Goal: Task Accomplishment & Management: Manage account settings

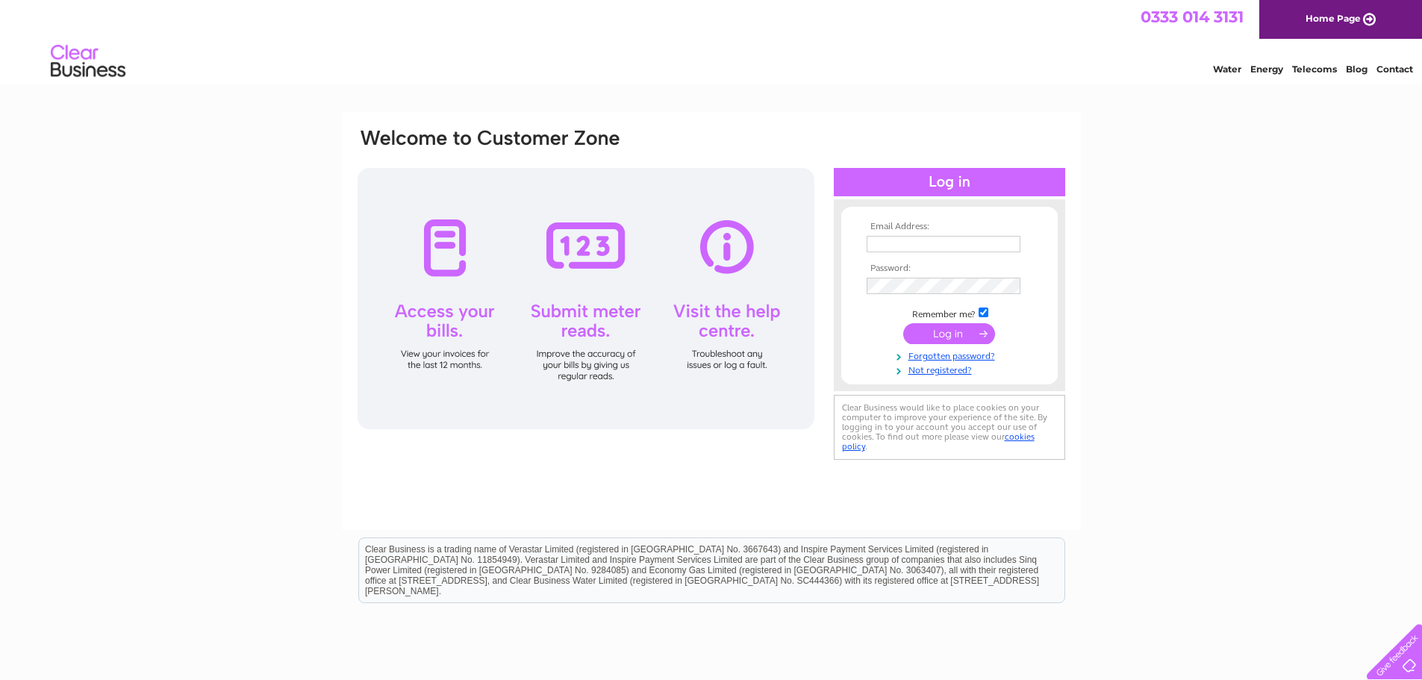
type input "info@balnagown.com"
click at [980, 331] on input "submit" at bounding box center [949, 333] width 92 height 21
click at [953, 332] on input "submit" at bounding box center [949, 333] width 92 height 21
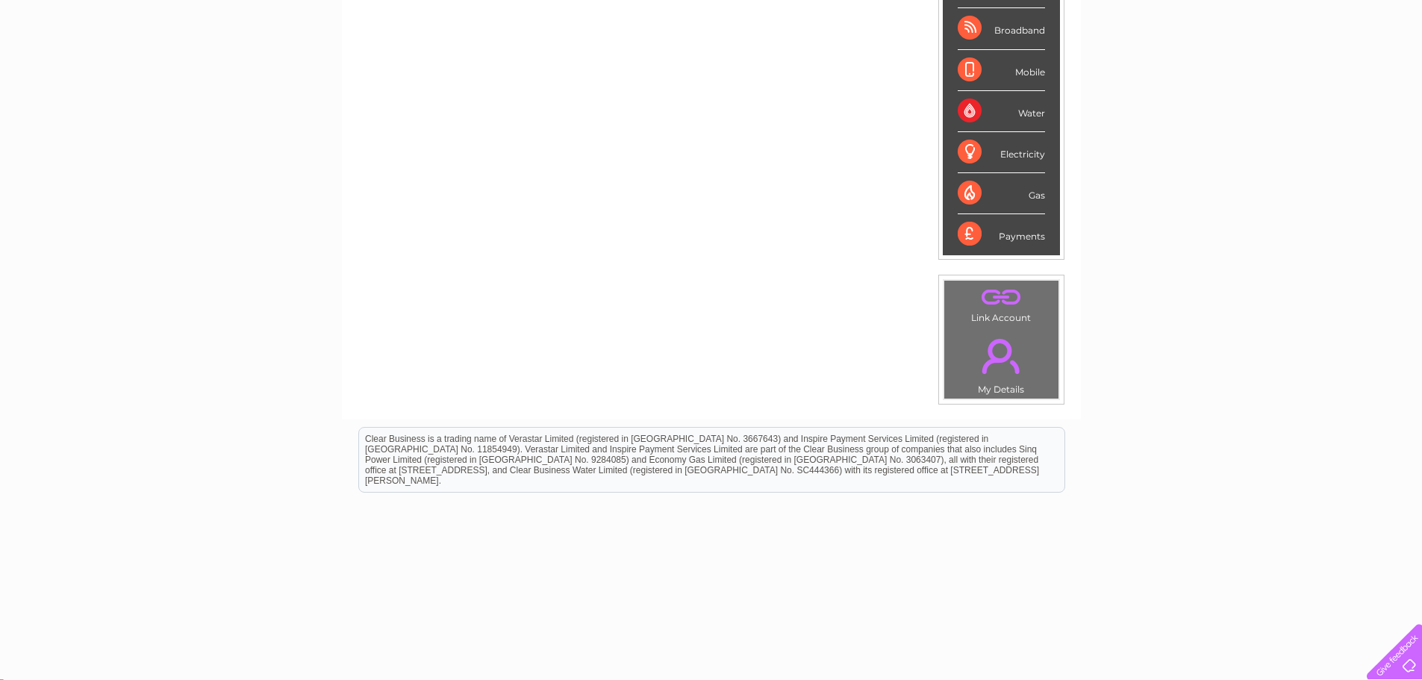
scroll to position [282, 0]
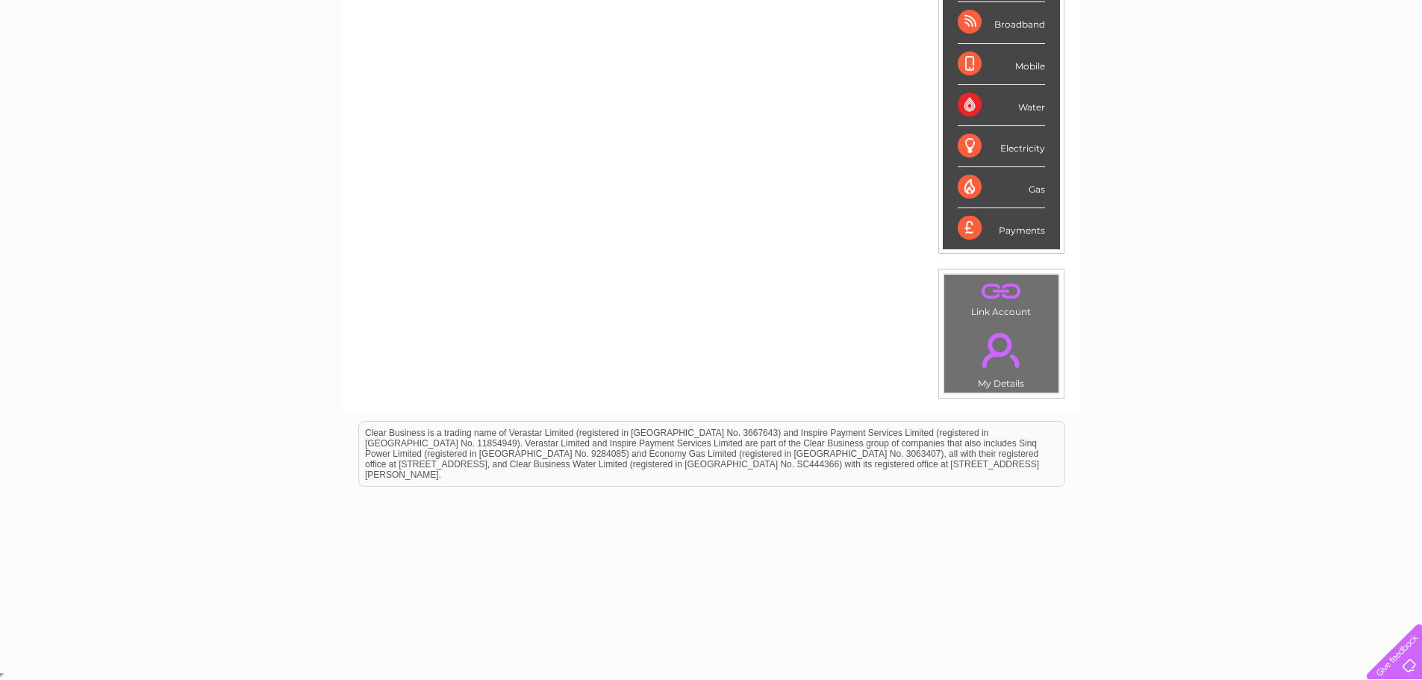
click at [1405, 651] on div at bounding box center [1391, 648] width 61 height 61
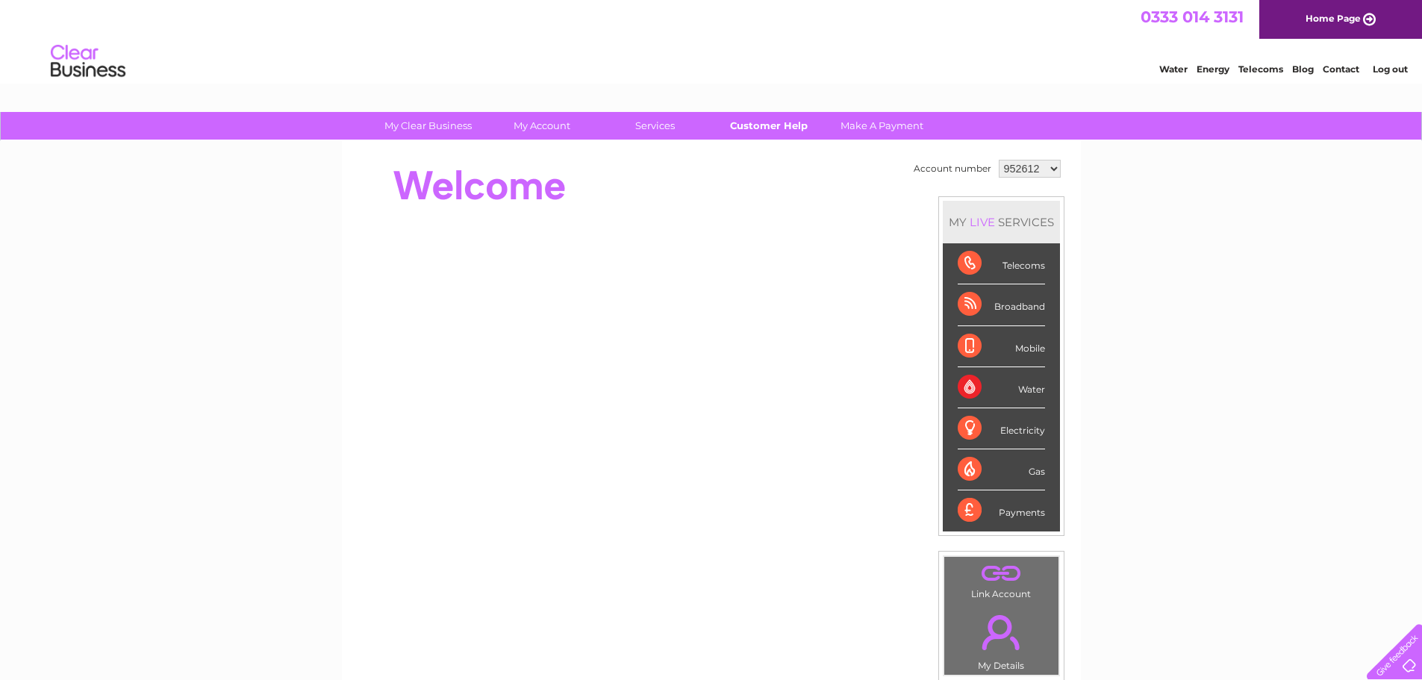
click at [788, 127] on link "Customer Help" at bounding box center [768, 126] width 123 height 28
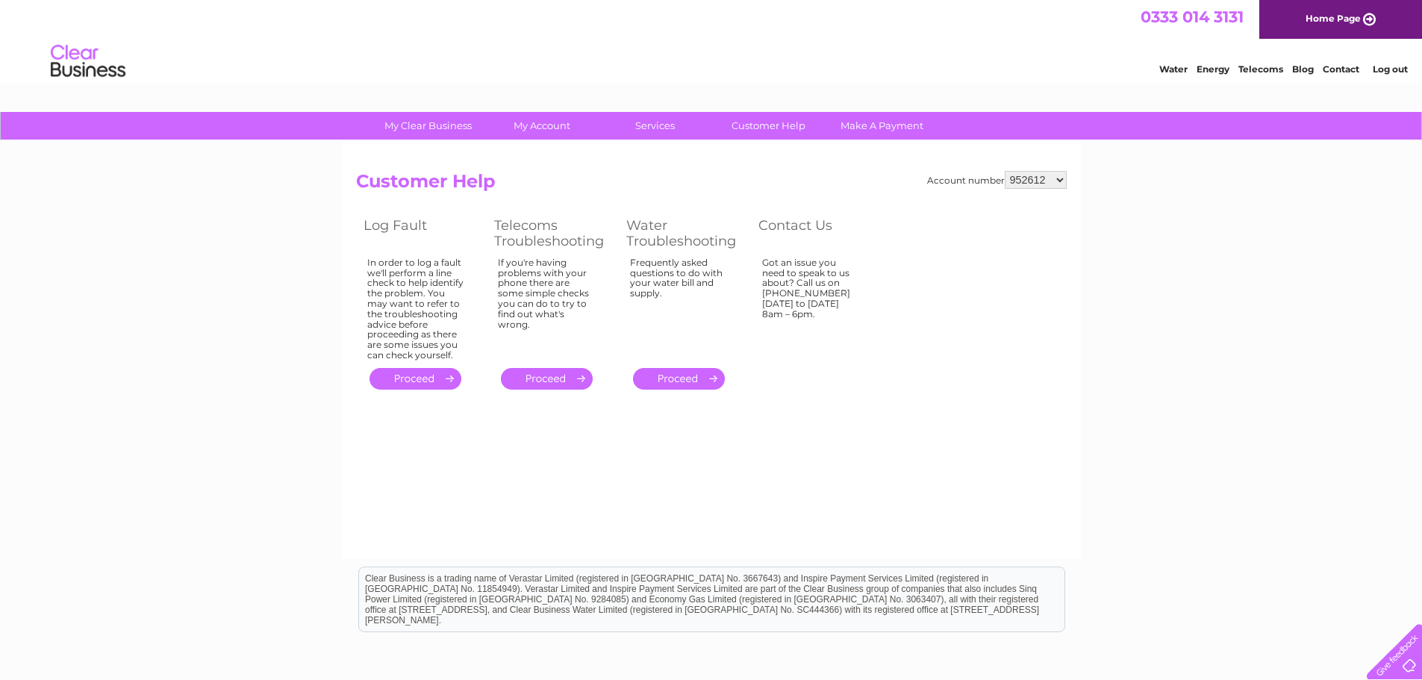
click at [660, 384] on link "." at bounding box center [679, 379] width 92 height 22
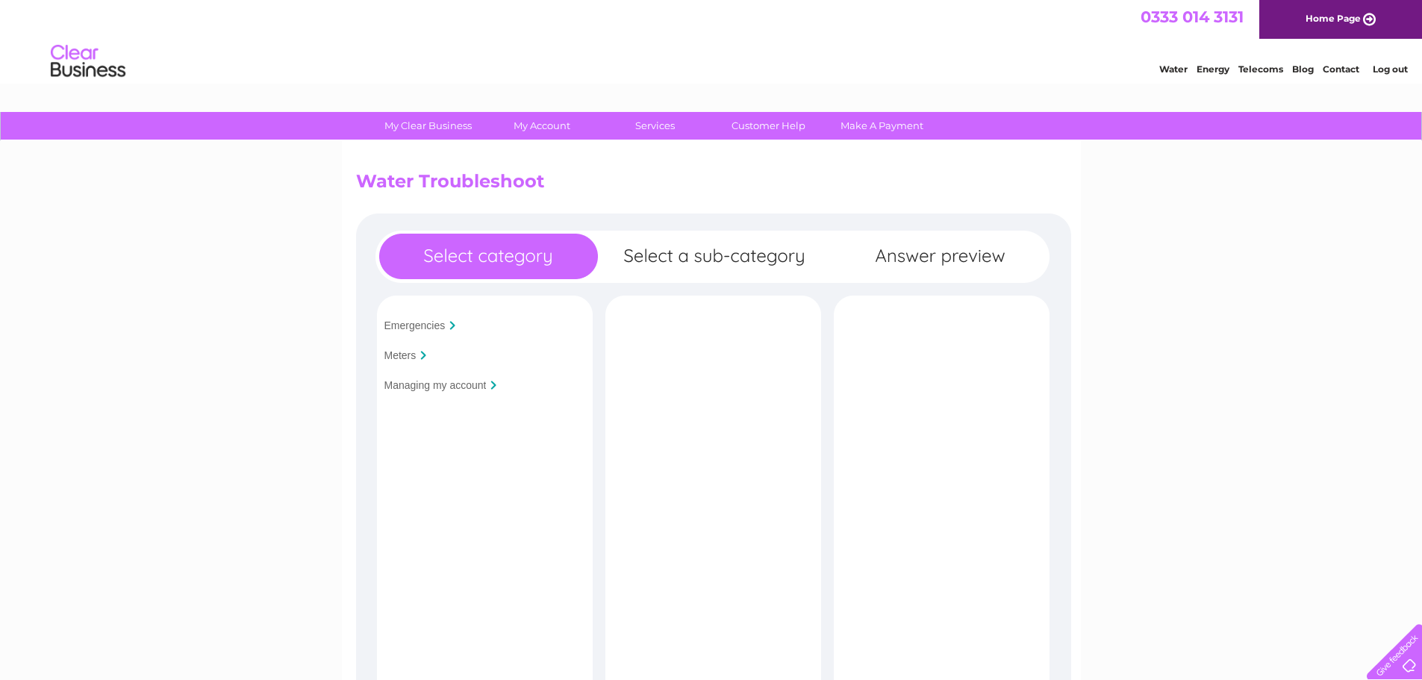
click at [467, 389] on input "Managing my account" at bounding box center [435, 385] width 102 height 12
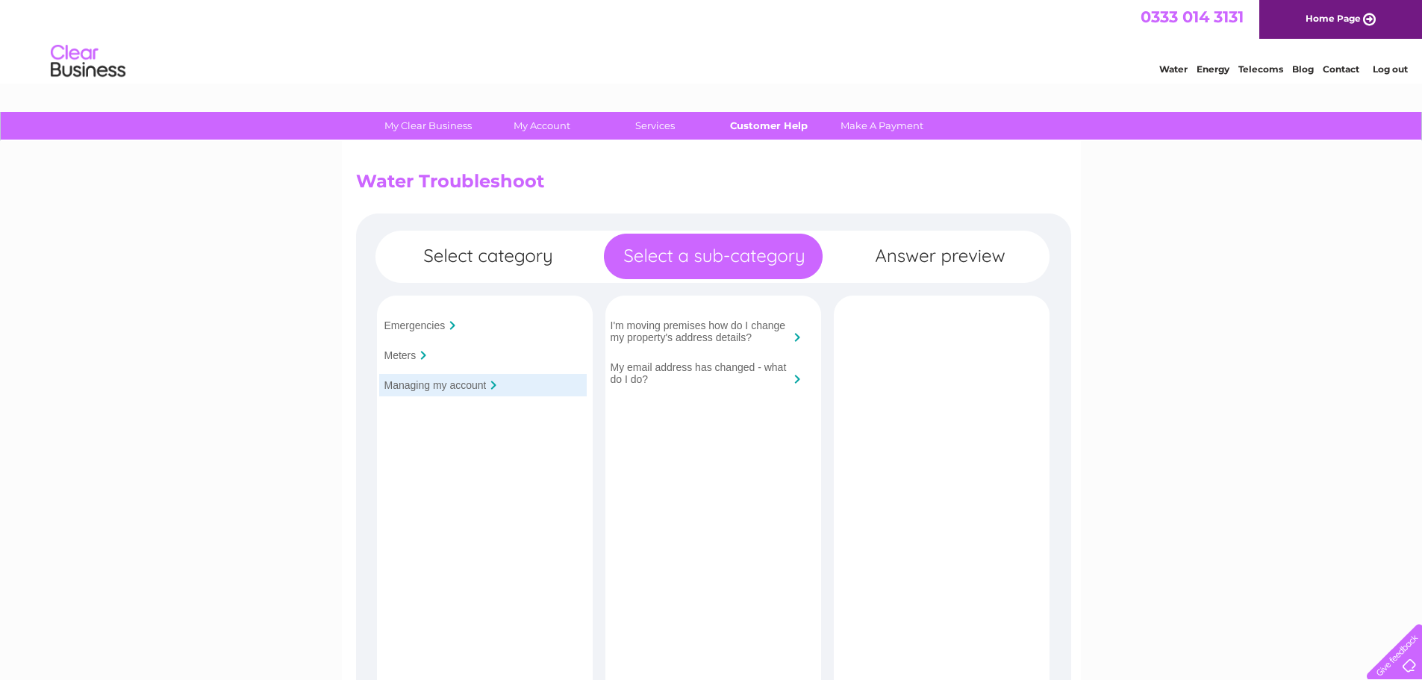
click at [752, 130] on link "Customer Help" at bounding box center [768, 126] width 123 height 28
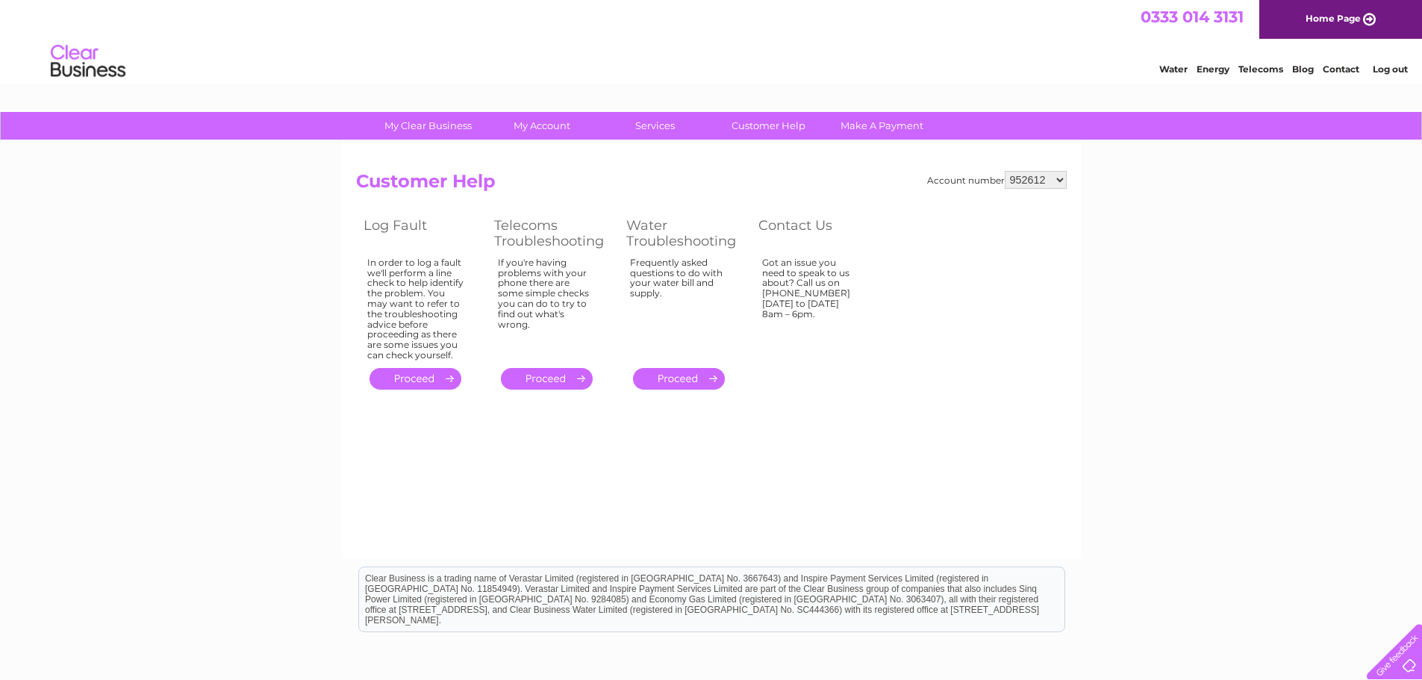
click at [1045, 180] on select "952612 1109183" at bounding box center [1036, 180] width 62 height 18
select select "1109183"
click at [1006, 171] on select "952612 1109183" at bounding box center [1036, 180] width 62 height 18
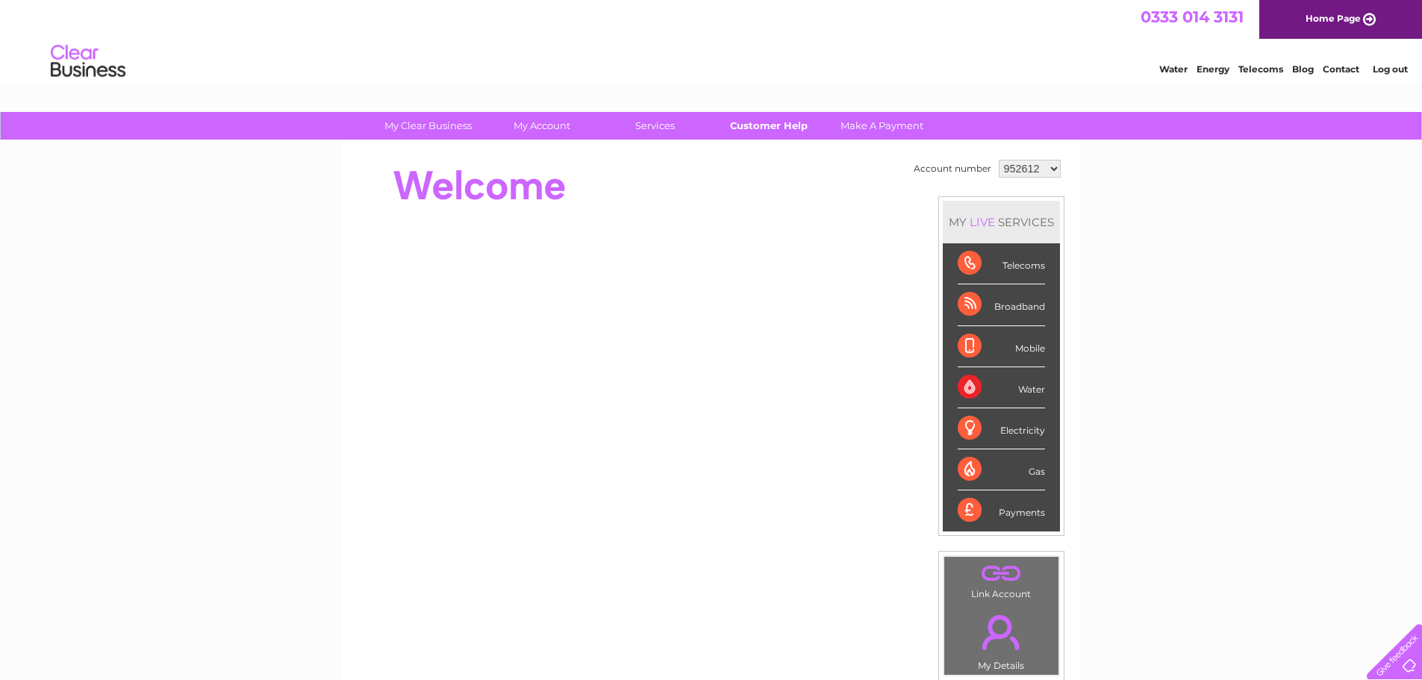
click at [787, 130] on link "Customer Help" at bounding box center [768, 126] width 123 height 28
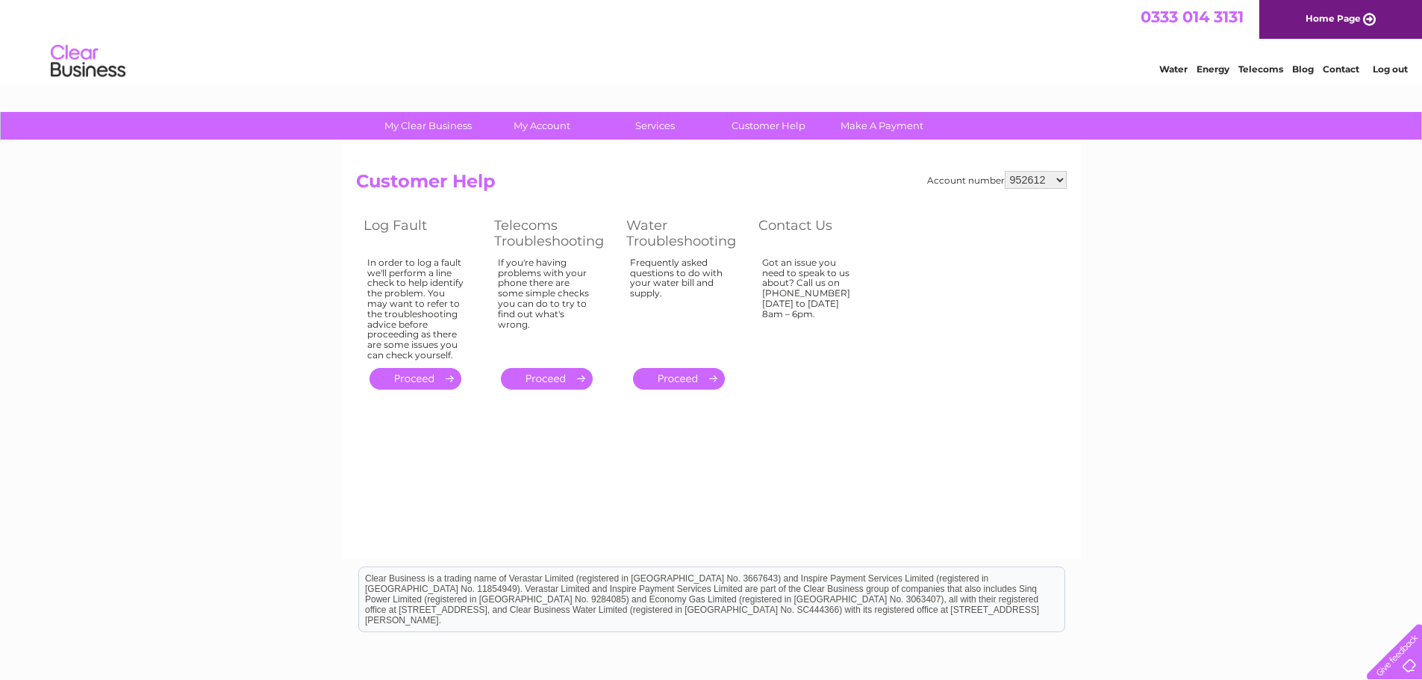
click at [1033, 178] on select "952612 1109183" at bounding box center [1036, 180] width 62 height 18
select select "1109183"
click at [1006, 171] on select "952612 1109183" at bounding box center [1036, 180] width 62 height 18
click at [704, 376] on link "." at bounding box center [679, 379] width 92 height 22
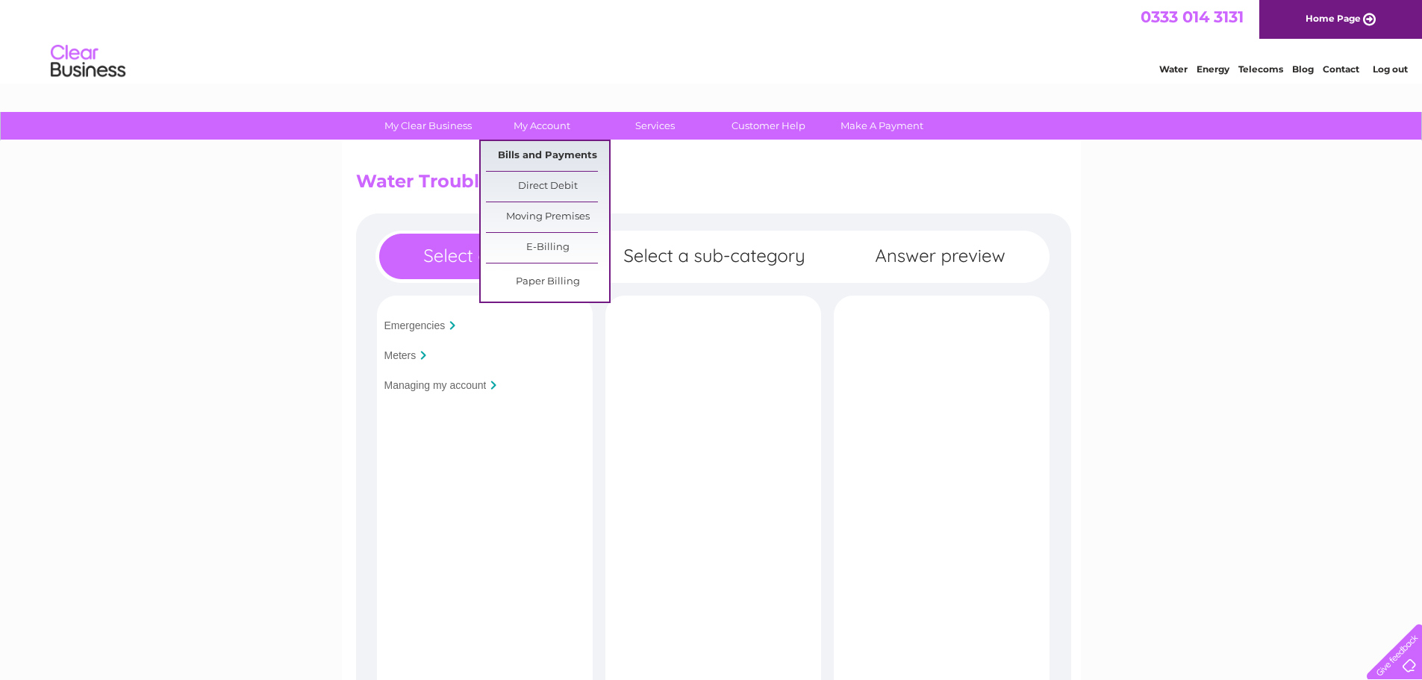
click at [559, 149] on link "Bills and Payments" at bounding box center [547, 156] width 123 height 30
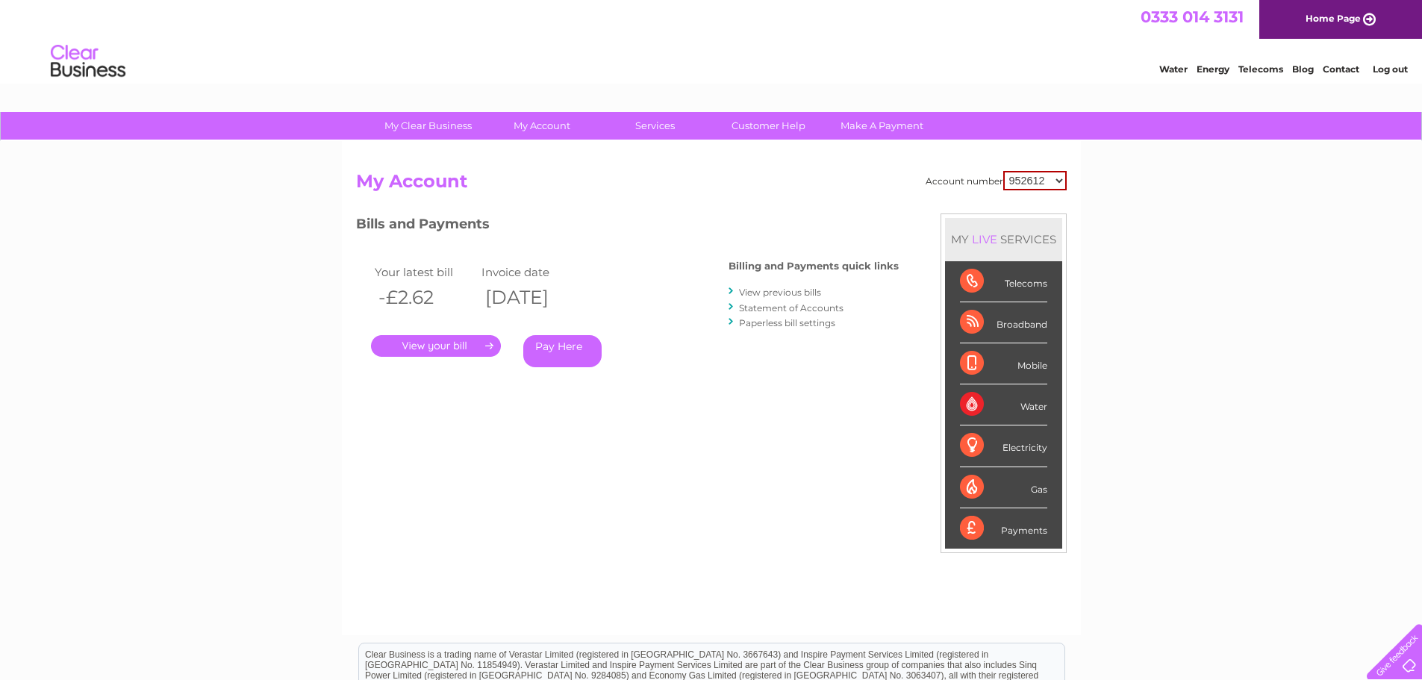
click at [1033, 176] on select "952612 1109183" at bounding box center [1034, 180] width 63 height 19
select select "1109183"
click at [1004, 171] on select "952612 1109183" at bounding box center [1034, 180] width 63 height 19
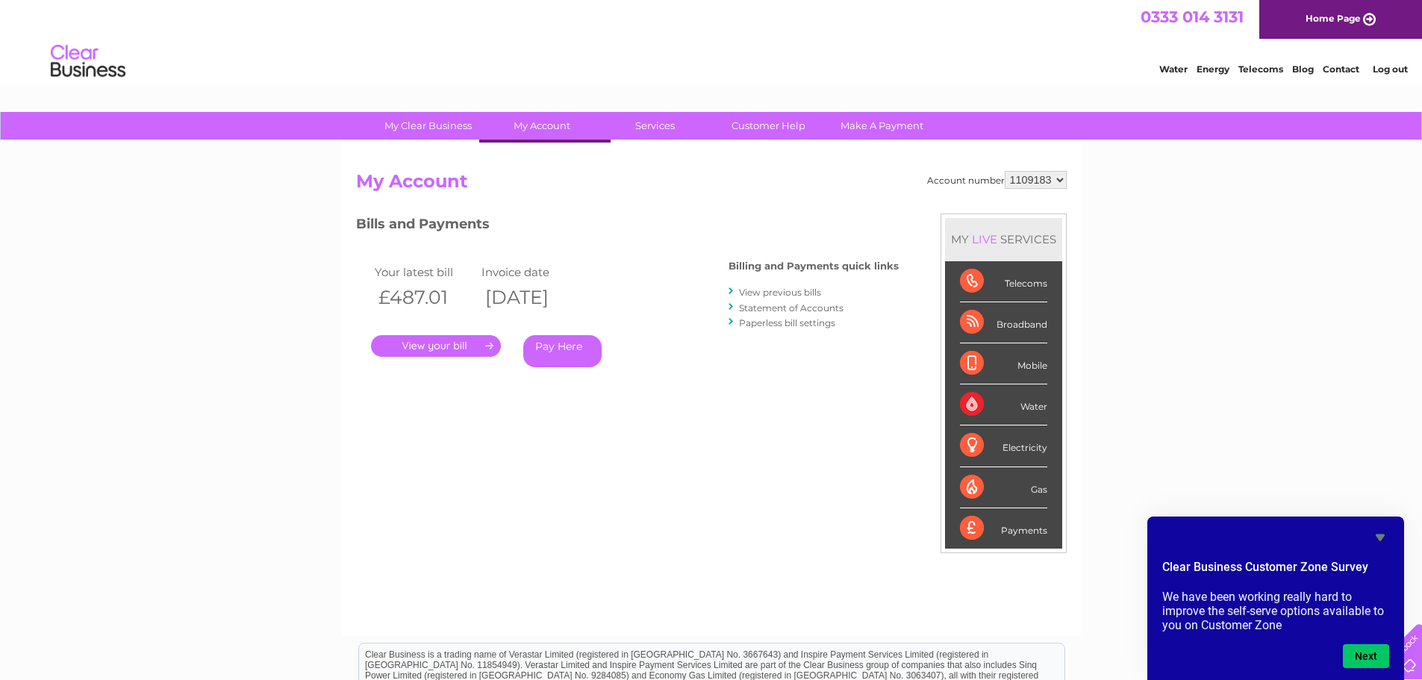
click at [465, 352] on link "." at bounding box center [436, 346] width 130 height 22
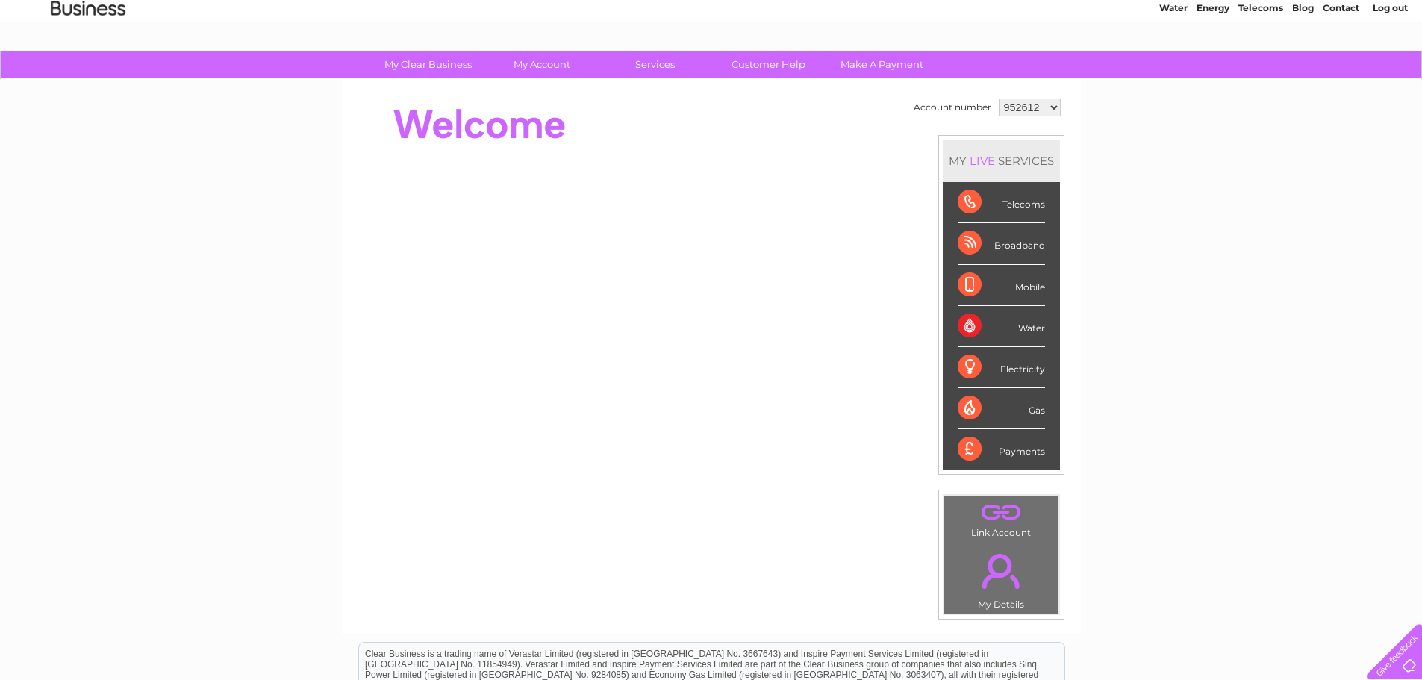
scroll to position [75, 0]
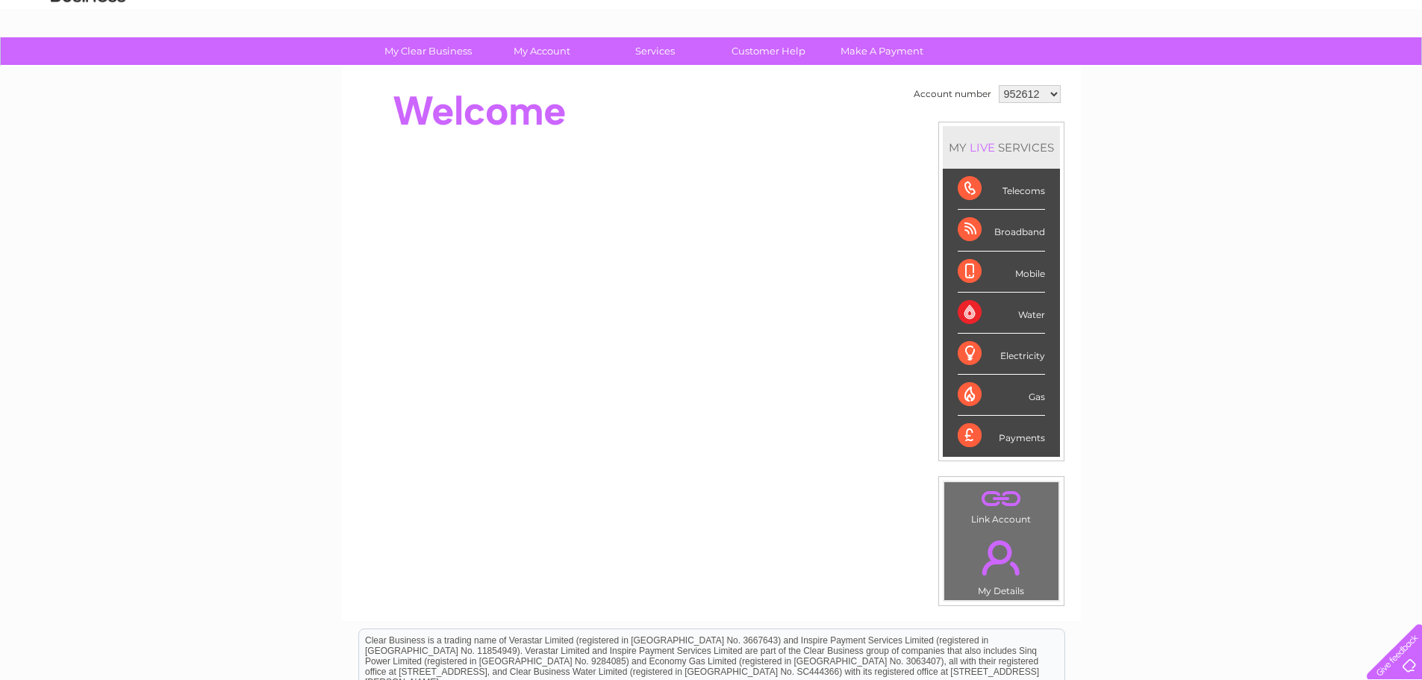
click at [1015, 85] on select "952612 1109183" at bounding box center [1030, 94] width 62 height 18
select select "1109183"
click at [999, 85] on select "952612 1109183" at bounding box center [1030, 94] width 62 height 18
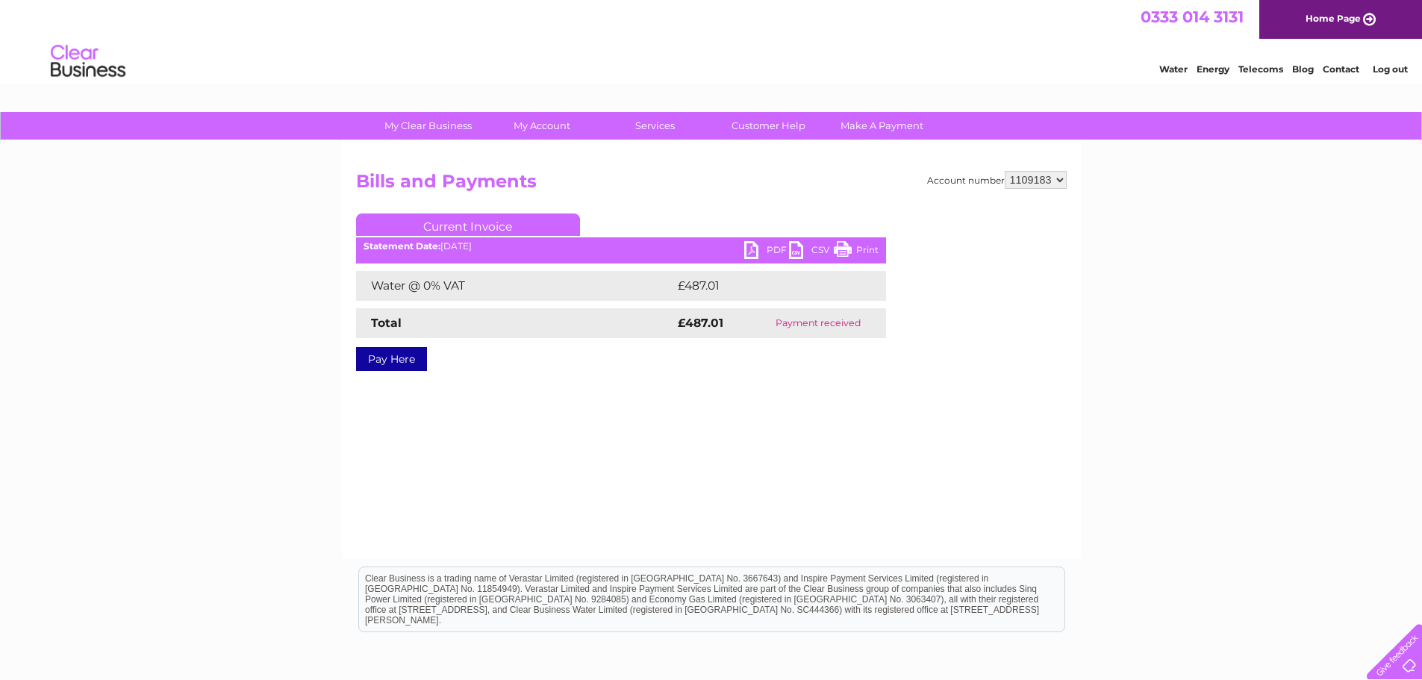
click at [764, 258] on link "PDF" at bounding box center [766, 252] width 45 height 22
click at [775, 127] on link "Customer Help" at bounding box center [768, 126] width 123 height 28
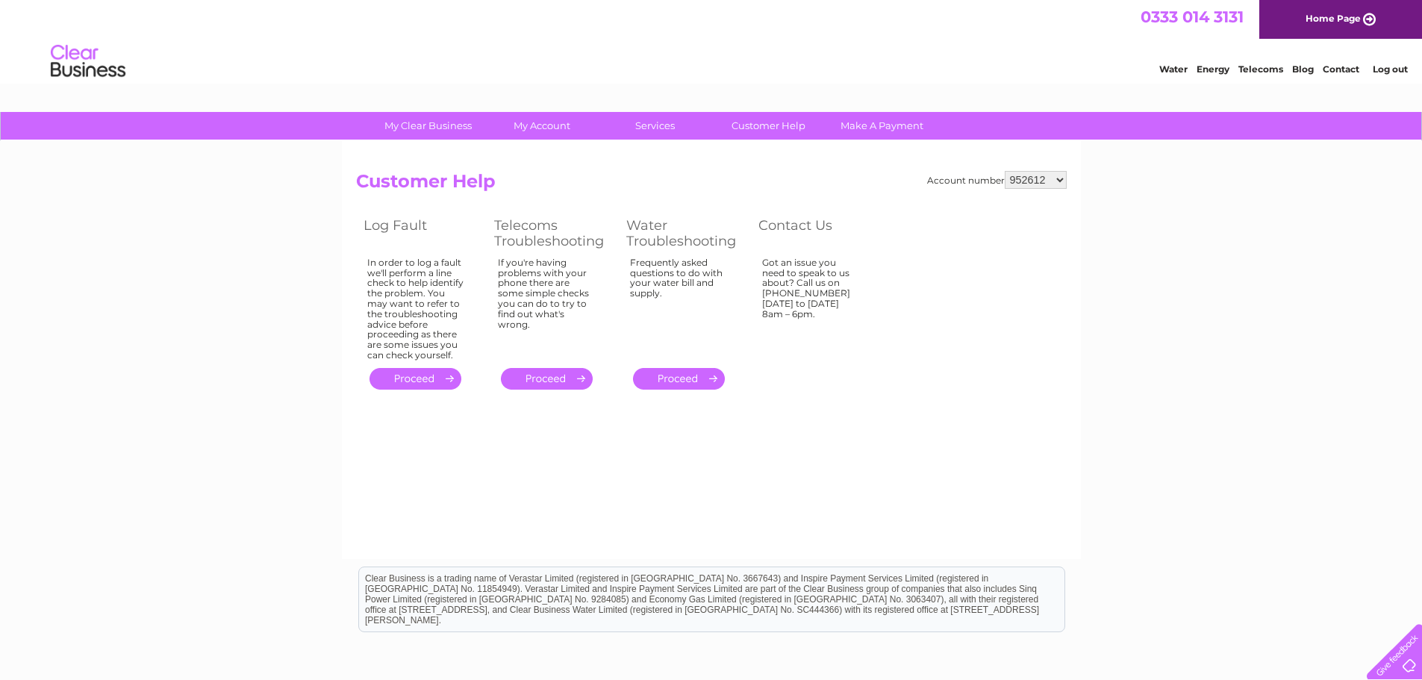
click at [708, 373] on link "." at bounding box center [679, 379] width 92 height 22
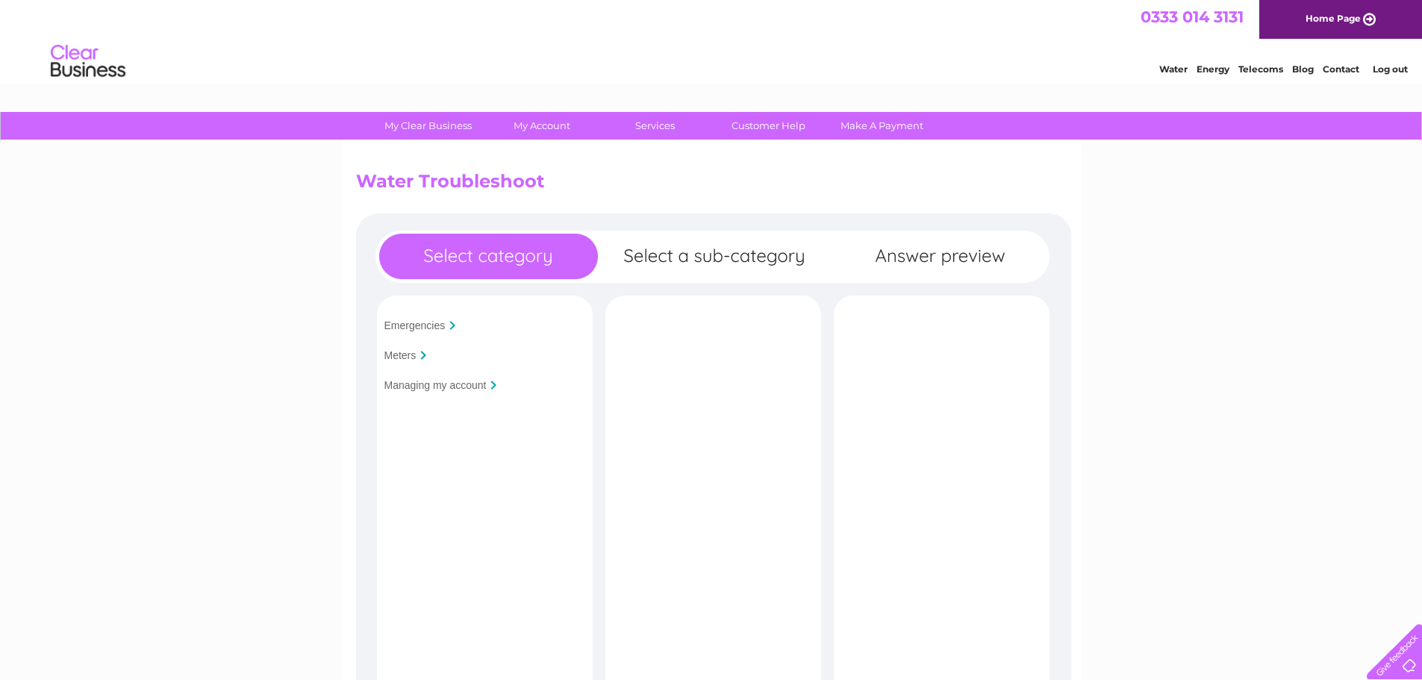
click at [443, 381] on input "Managing my account" at bounding box center [435, 385] width 102 height 12
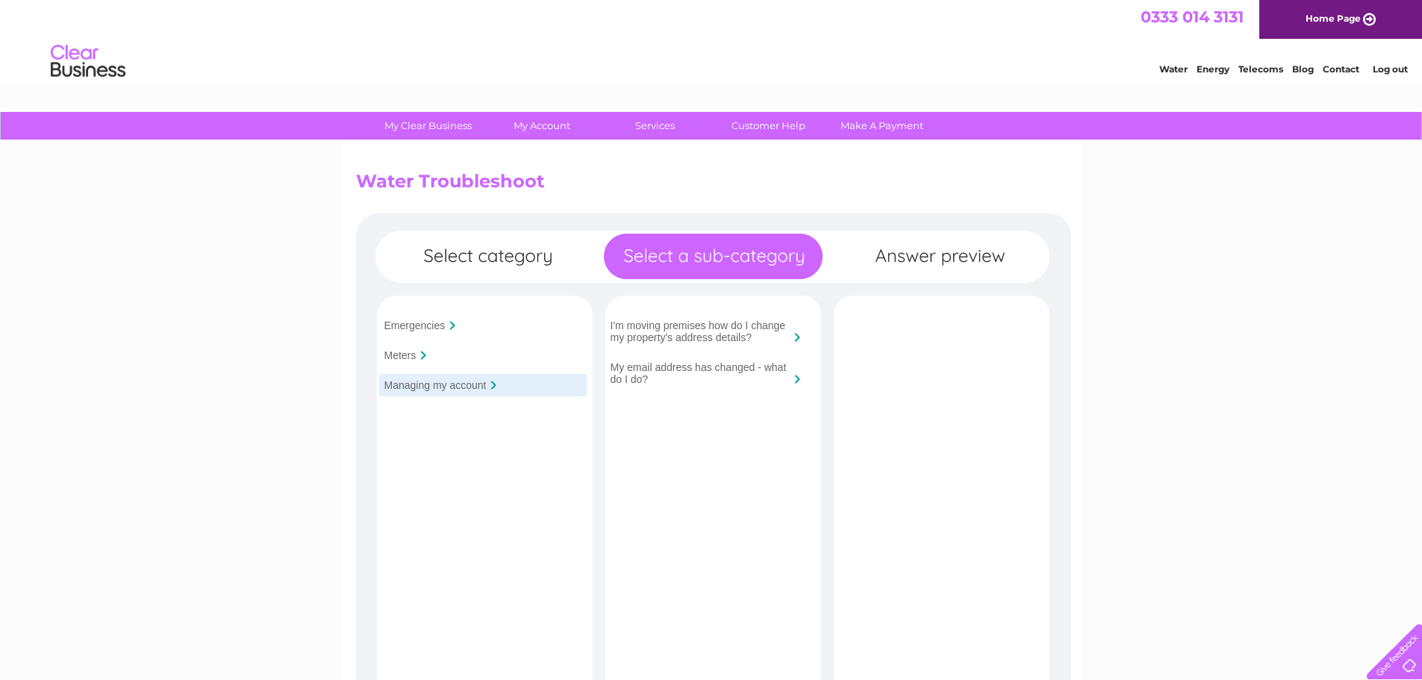
click at [1333, 69] on link "Contact" at bounding box center [1341, 68] width 37 height 11
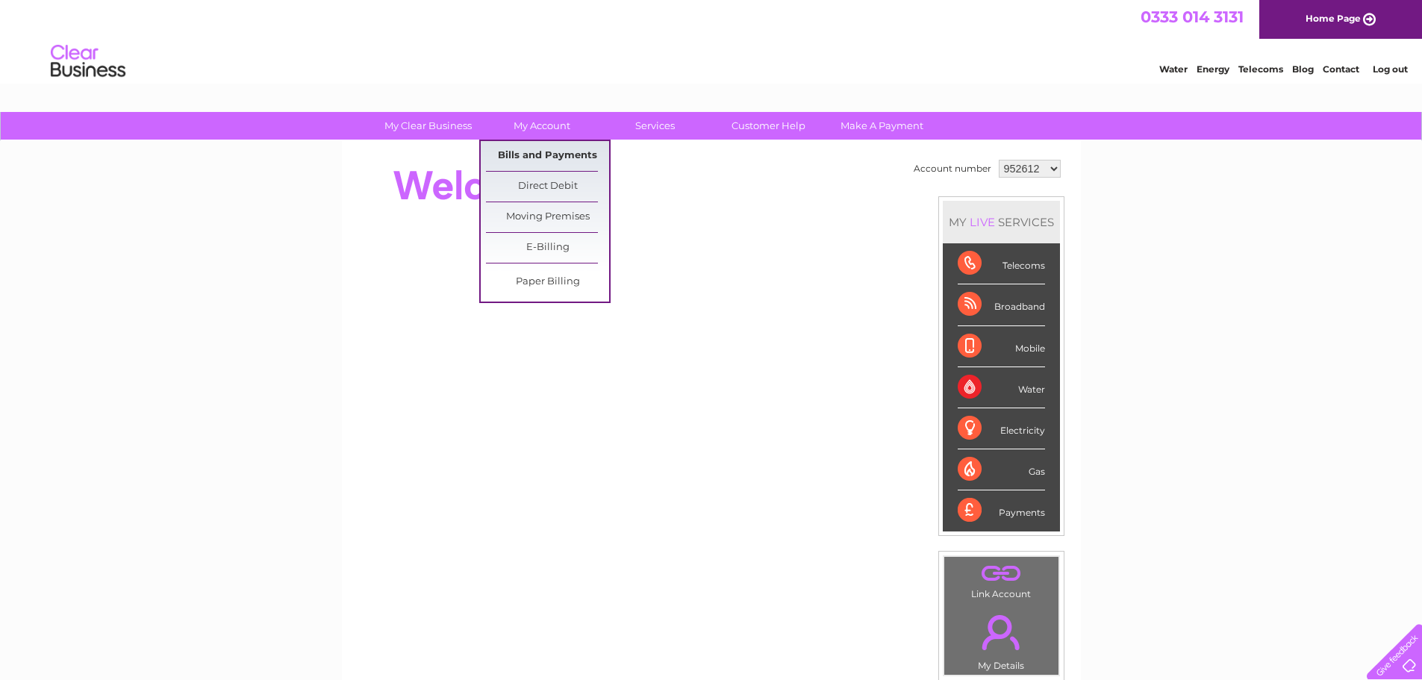
click at [556, 154] on link "Bills and Payments" at bounding box center [547, 156] width 123 height 30
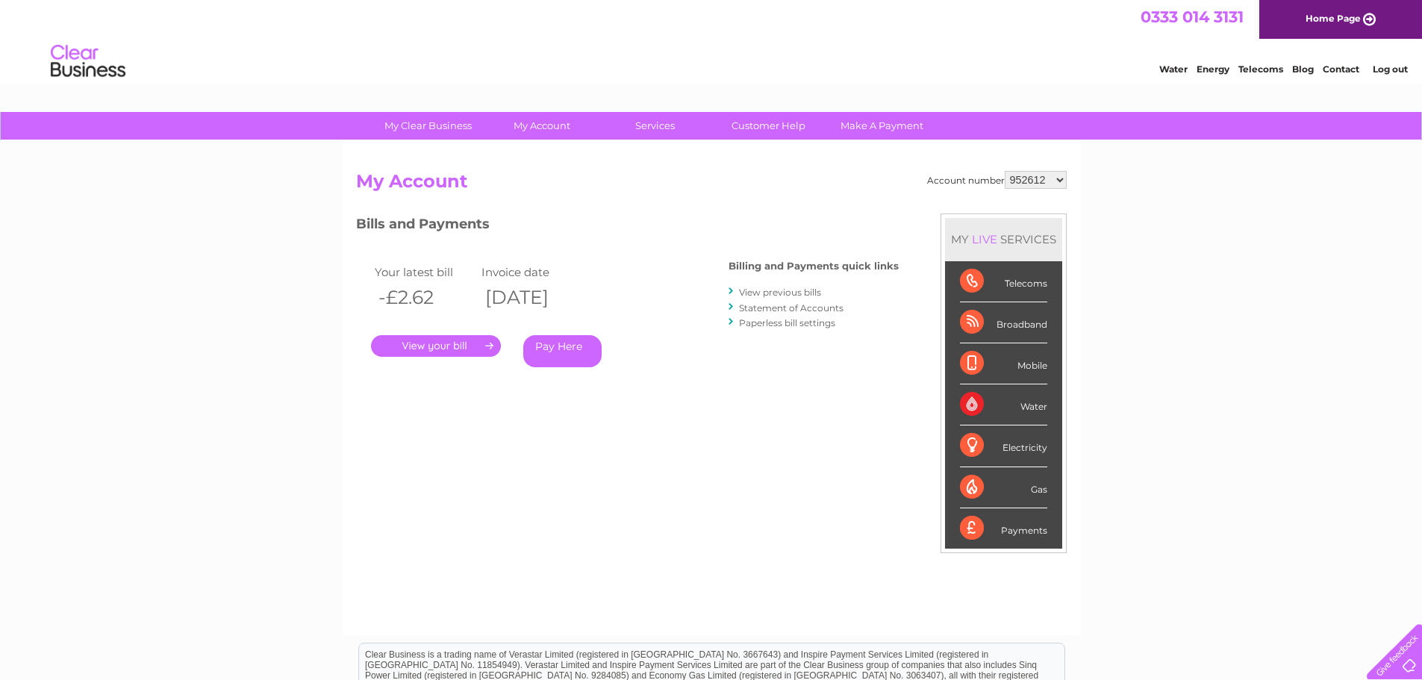
click at [476, 351] on link "." at bounding box center [436, 346] width 130 height 22
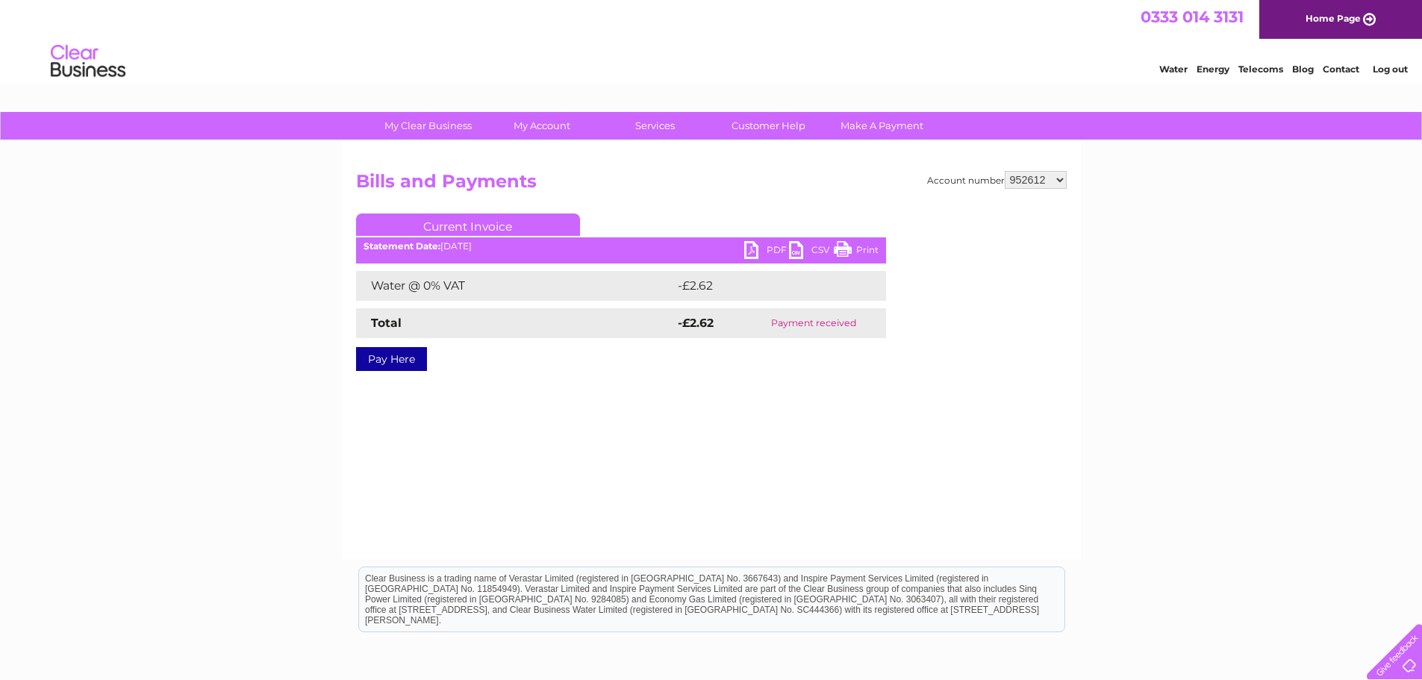
click at [753, 253] on link "PDF" at bounding box center [766, 252] width 45 height 22
click at [1044, 176] on select "952612 1109183" at bounding box center [1036, 180] width 62 height 18
select select "1109183"
click at [1006, 171] on select "952612 1109183" at bounding box center [1036, 180] width 62 height 18
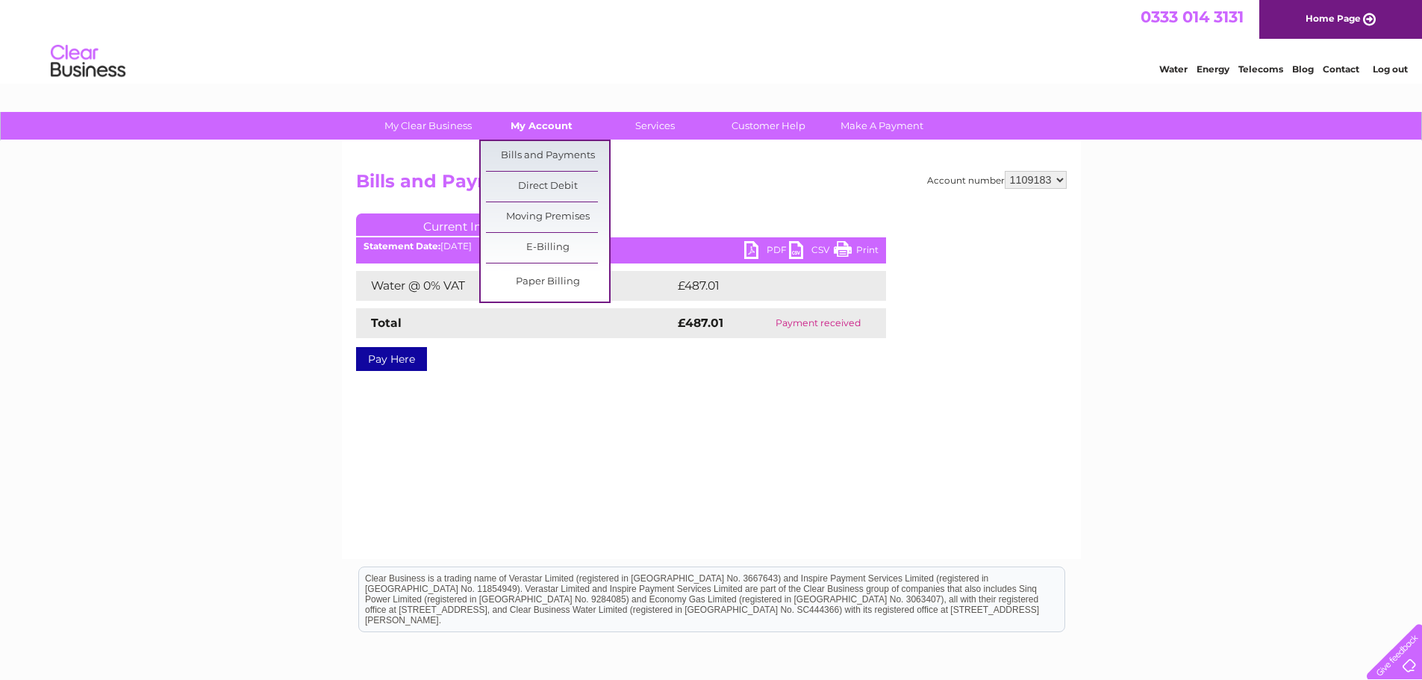
click at [548, 125] on link "My Account" at bounding box center [541, 126] width 123 height 28
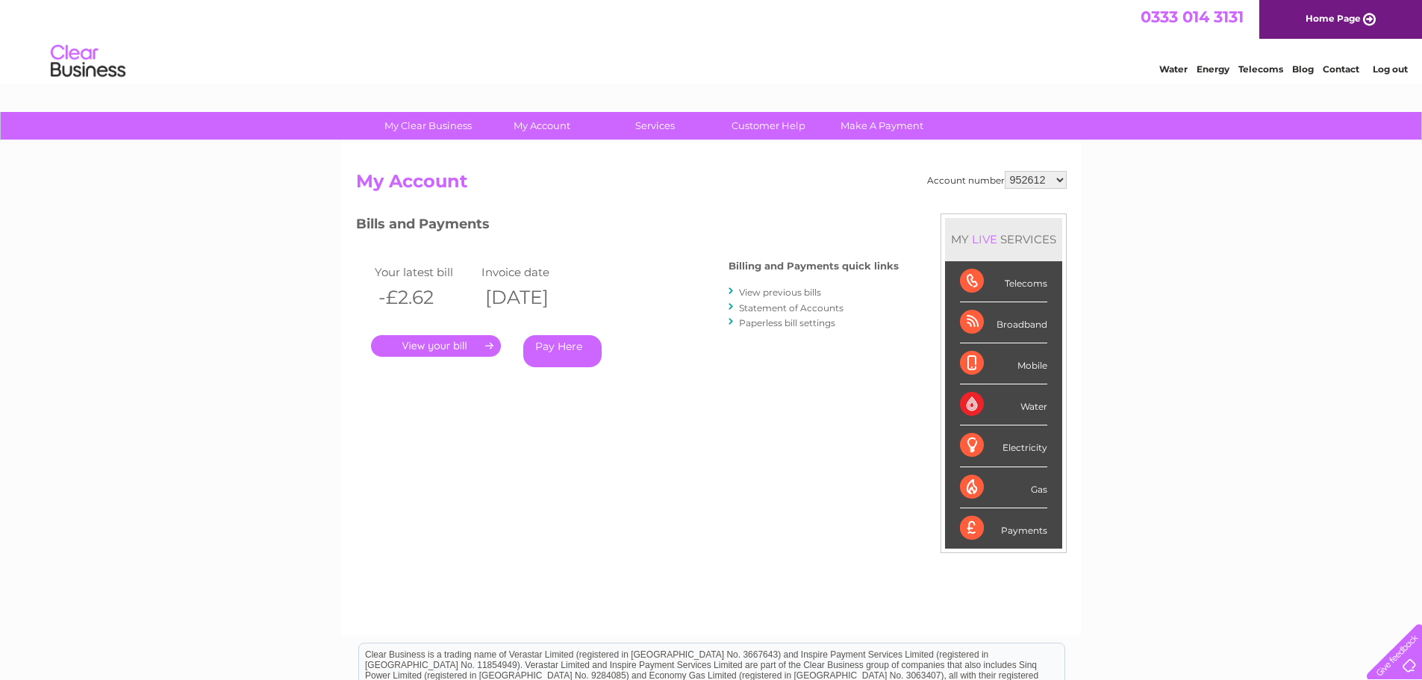
click at [1021, 178] on select "952612 1109183" at bounding box center [1036, 180] width 62 height 18
select select "1109183"
click at [1006, 171] on select "952612 1109183" at bounding box center [1036, 180] width 62 height 18
click at [779, 290] on link "View previous bills" at bounding box center [780, 292] width 82 height 11
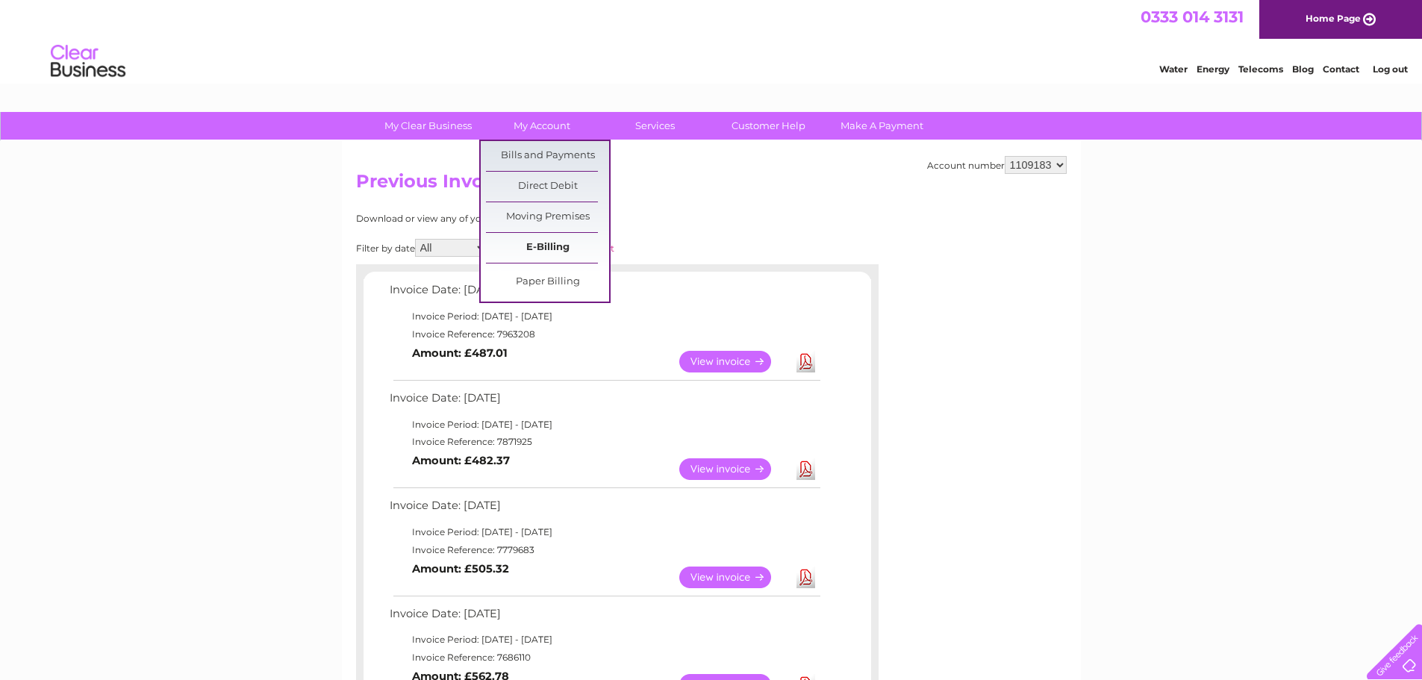
click at [561, 239] on link "E-Billing" at bounding box center [547, 248] width 123 height 30
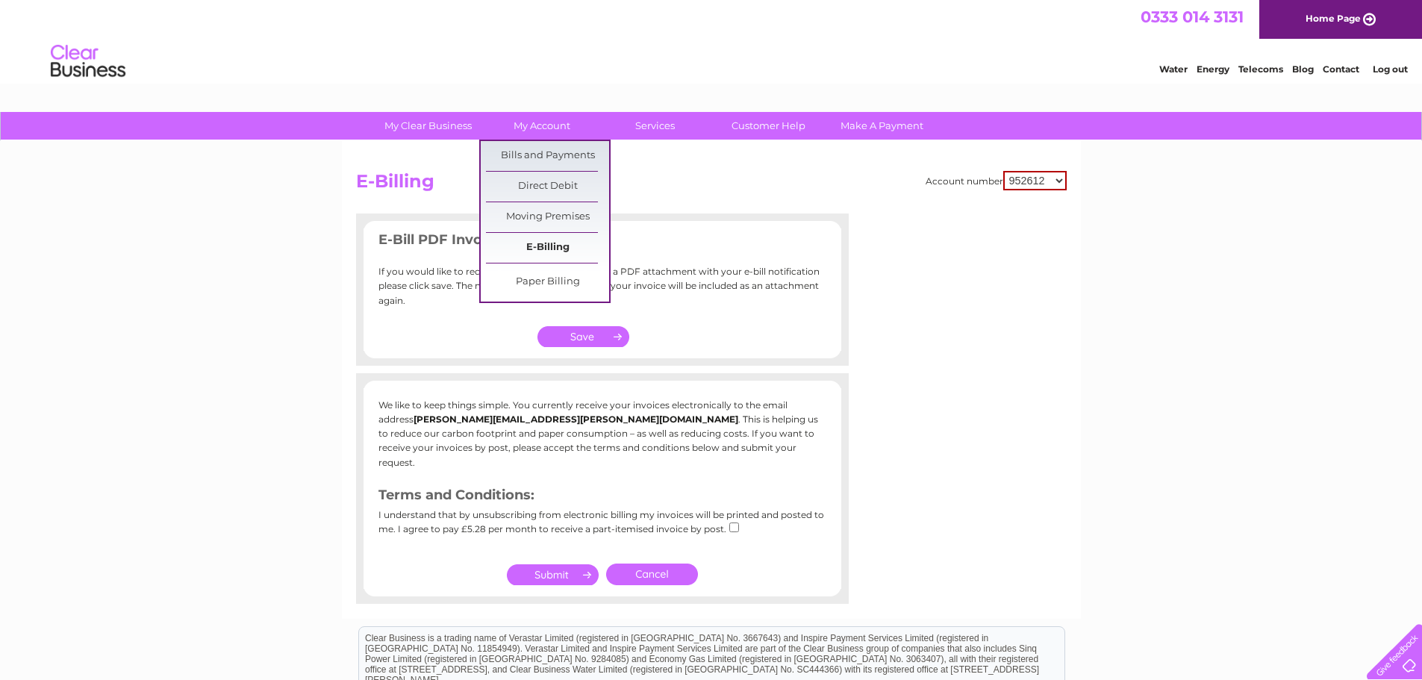
click at [566, 261] on link "E-Billing" at bounding box center [547, 248] width 123 height 30
click at [572, 152] on link "Bills and Payments" at bounding box center [547, 156] width 123 height 30
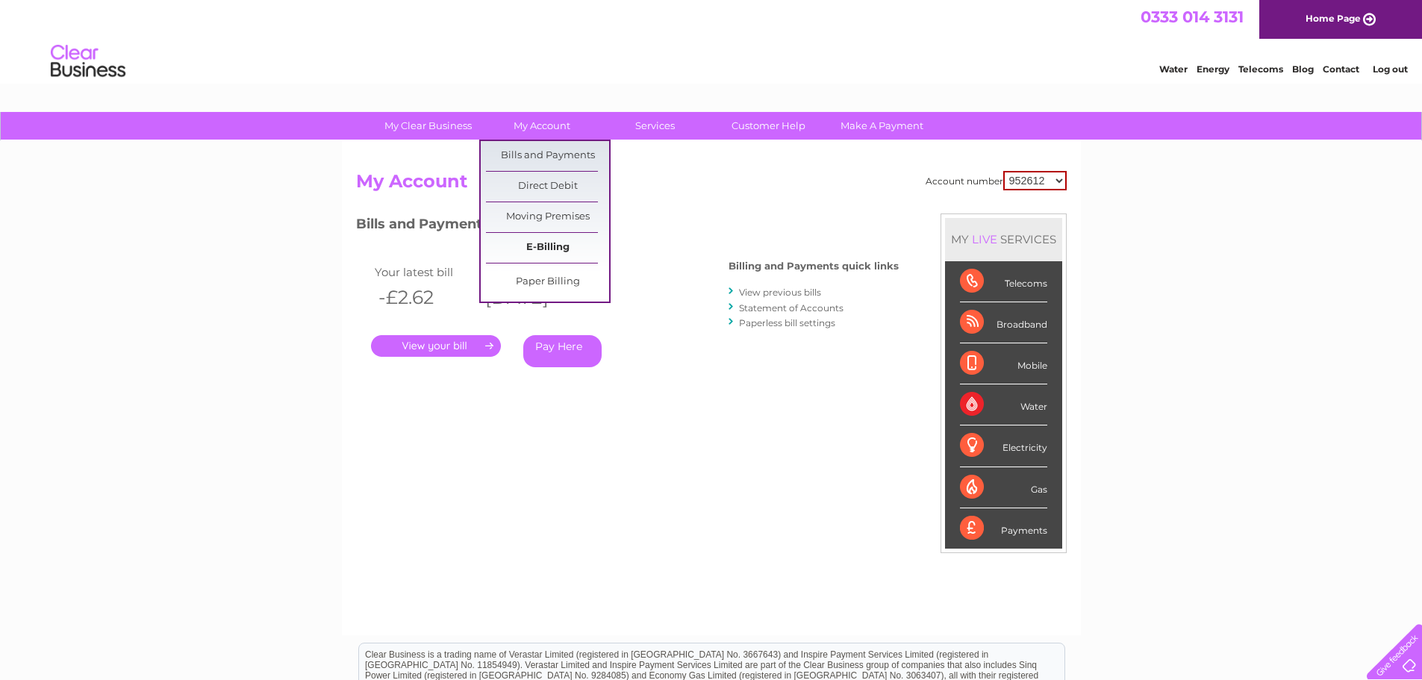
click at [564, 248] on link "E-Billing" at bounding box center [547, 248] width 123 height 30
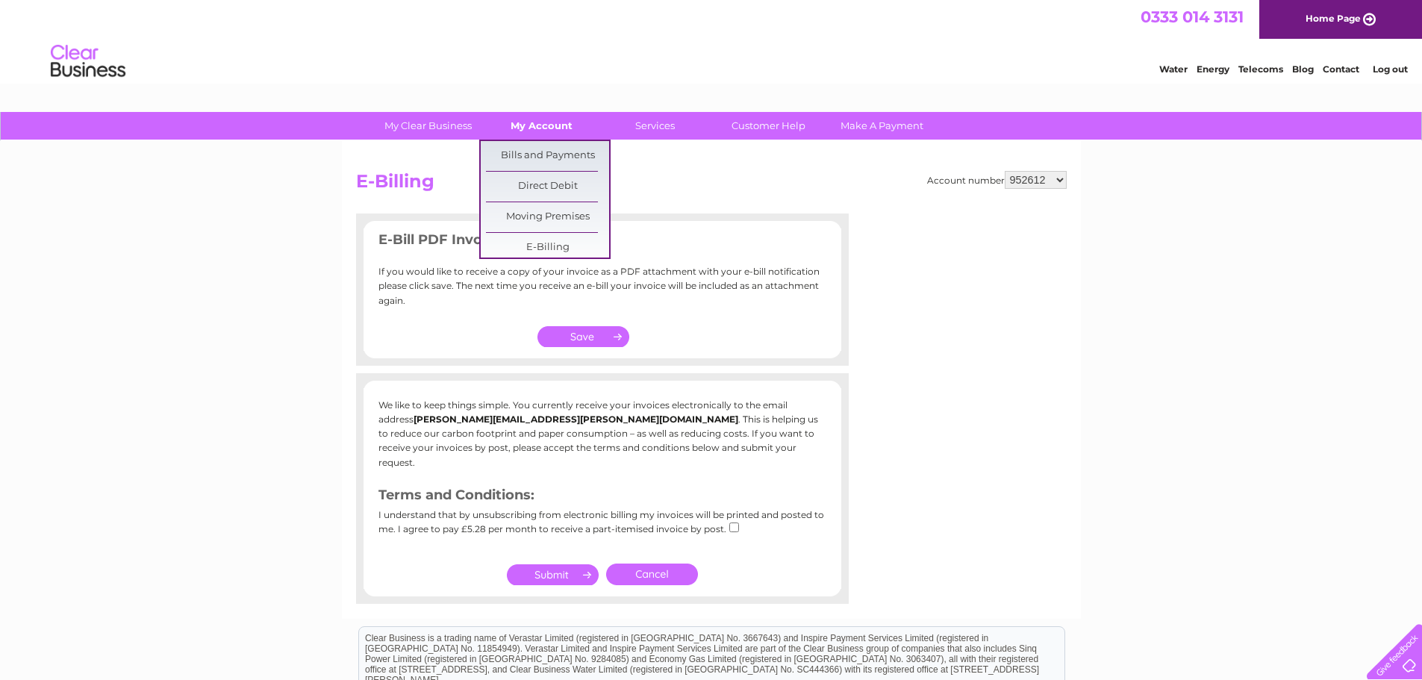
click at [551, 119] on link "My Account" at bounding box center [541, 126] width 123 height 28
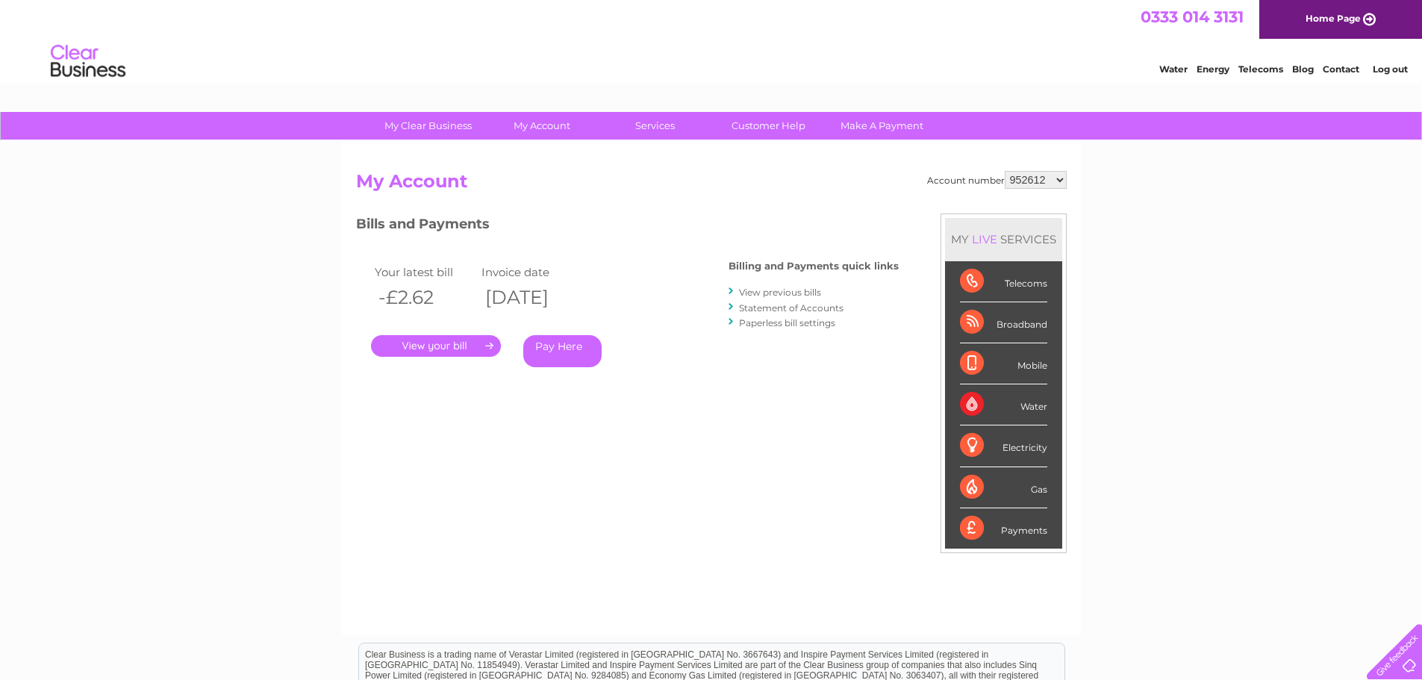
click at [1019, 181] on select "952612 1109183" at bounding box center [1036, 180] width 62 height 18
select select "1109183"
click at [1006, 171] on select "952612 1109183" at bounding box center [1036, 180] width 62 height 18
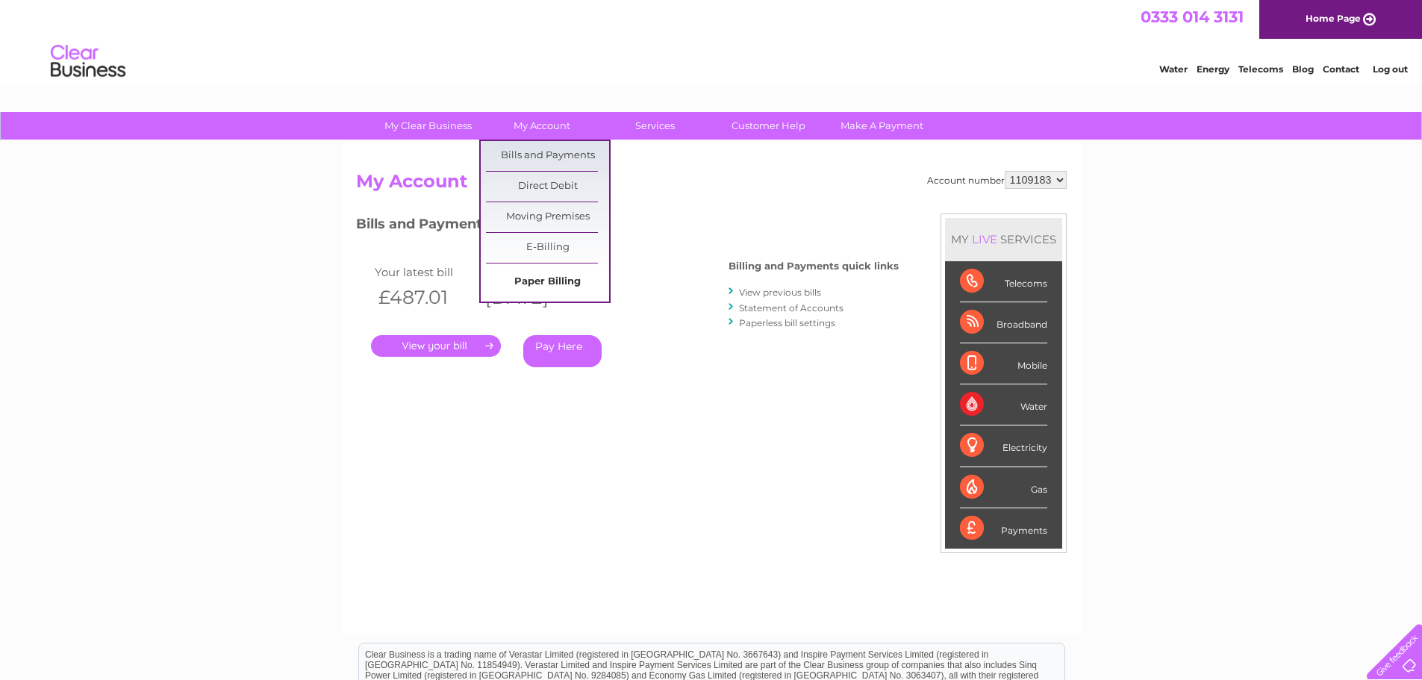
click at [556, 279] on link "Paper Billing" at bounding box center [547, 282] width 123 height 30
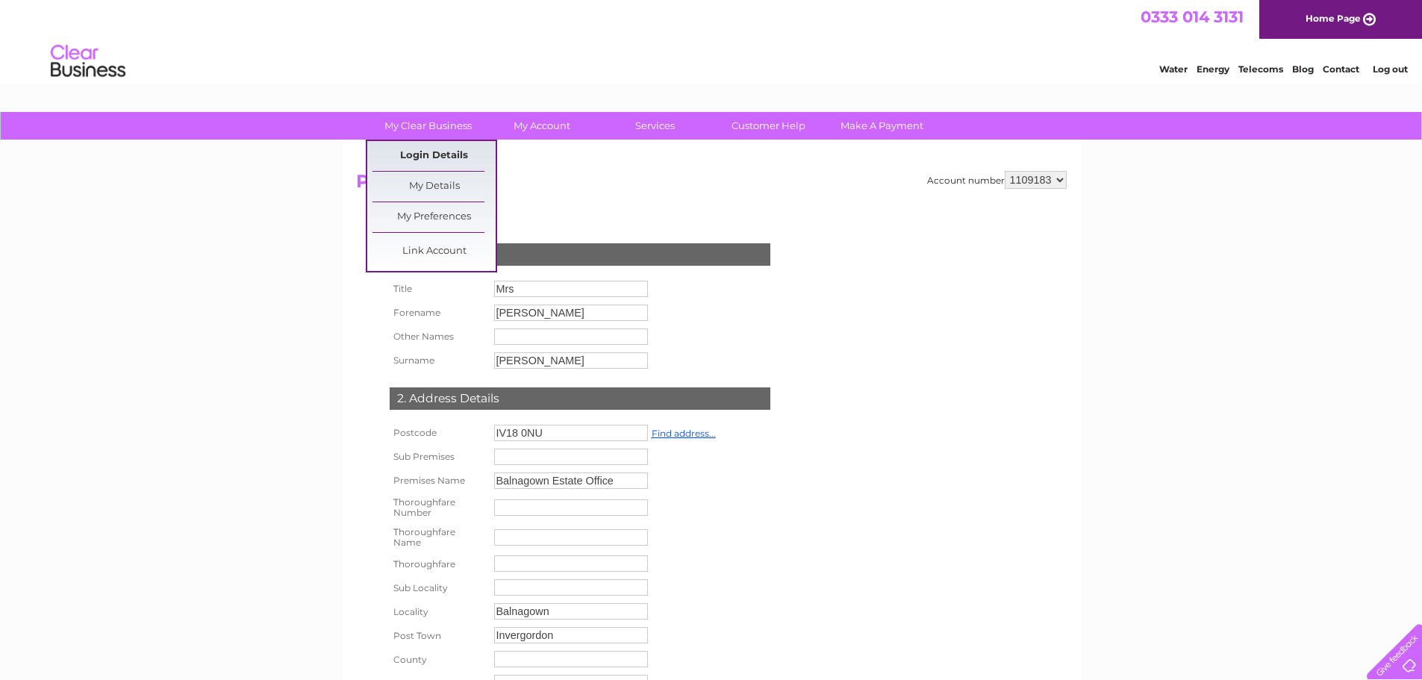
click at [1323, 75] on link "Login Details" at bounding box center [1341, 67] width 37 height 15
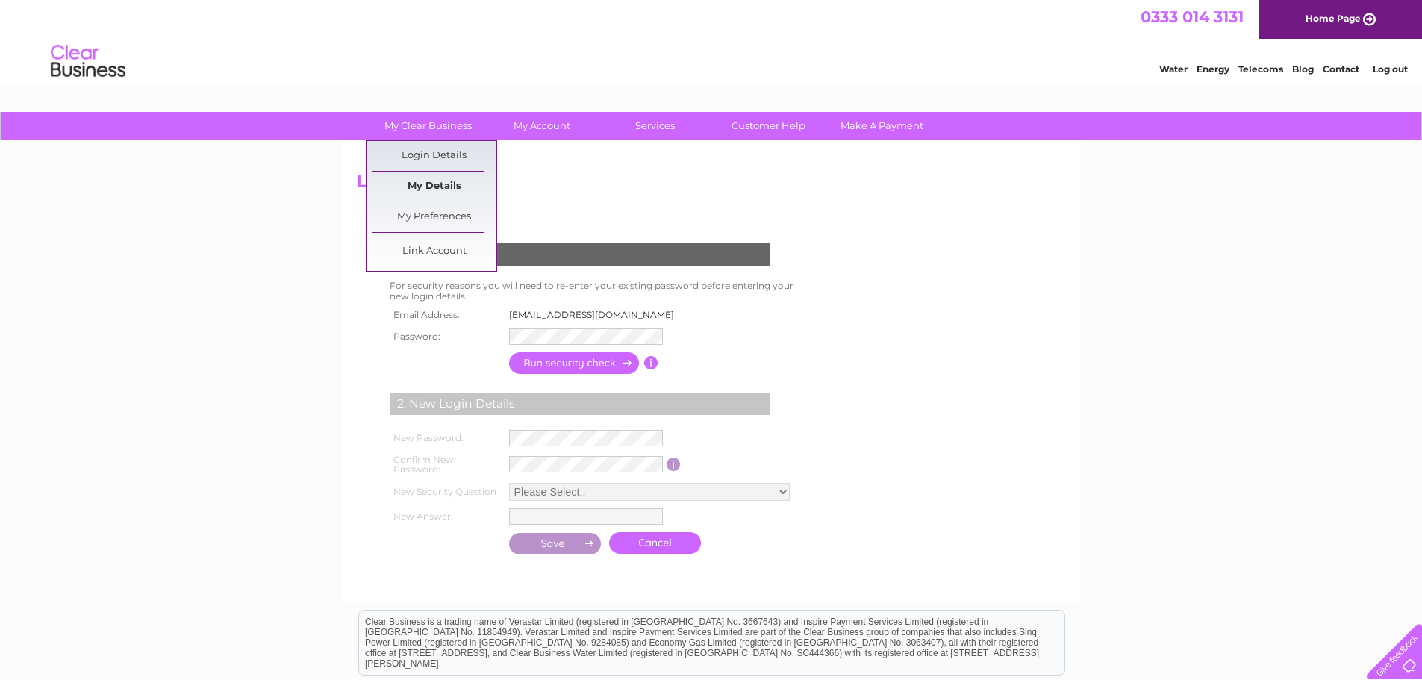
click at [449, 177] on link "My Details" at bounding box center [434, 187] width 123 height 30
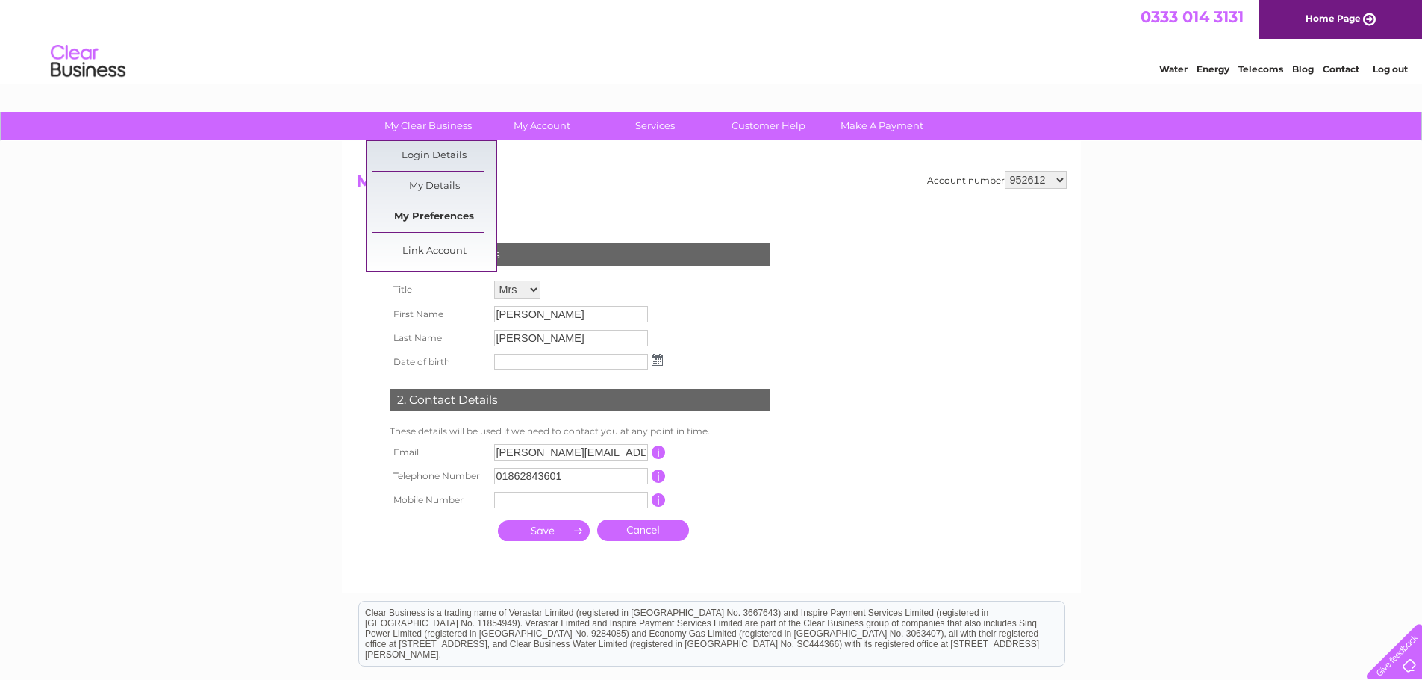
click at [458, 207] on link "My Preferences" at bounding box center [434, 217] width 123 height 30
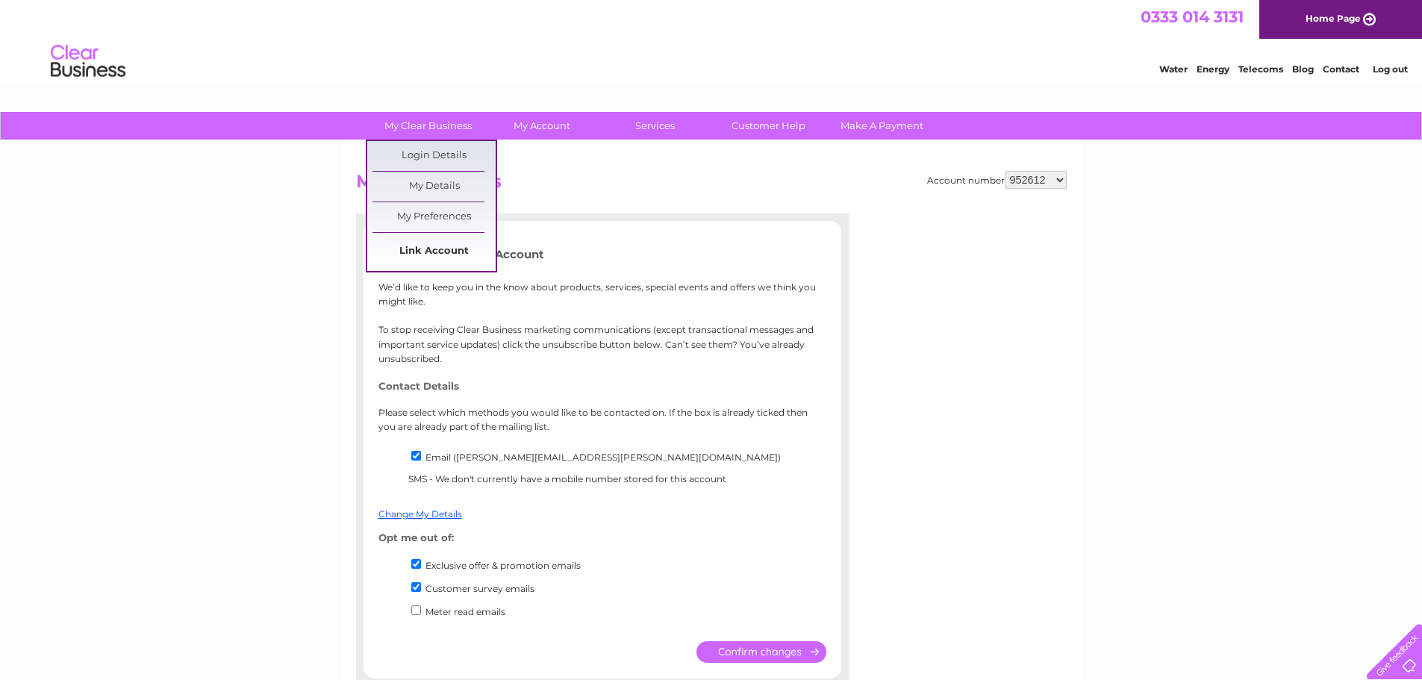
click at [461, 243] on link "Link Account" at bounding box center [434, 252] width 123 height 30
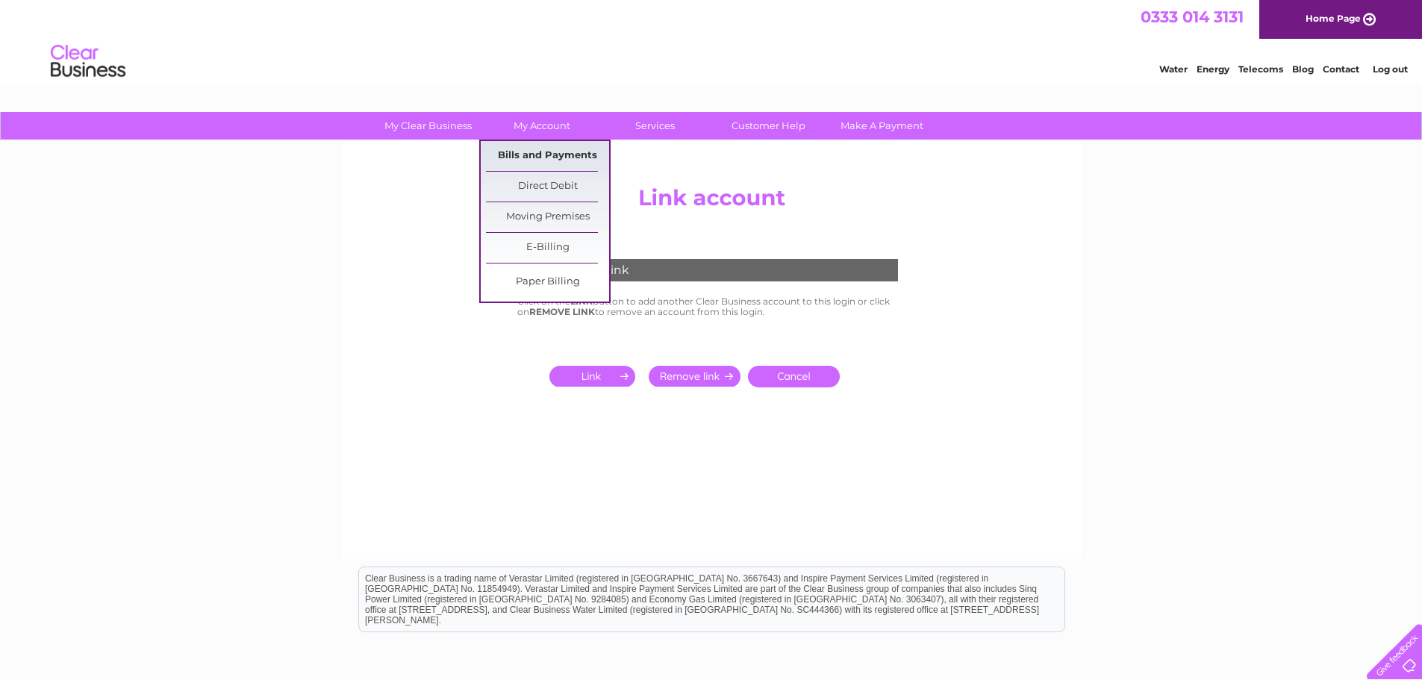
click at [558, 154] on link "Bills and Payments" at bounding box center [547, 156] width 123 height 30
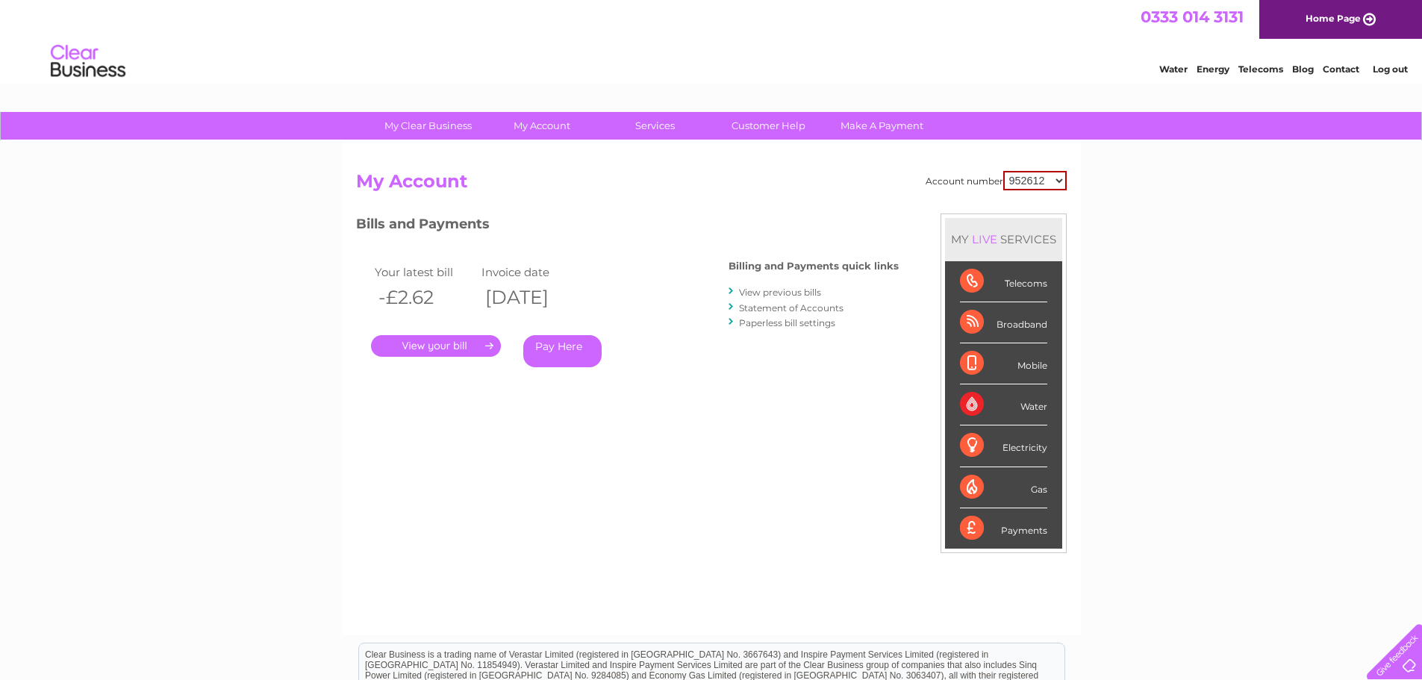
click at [1038, 181] on select "952612 1109183" at bounding box center [1034, 180] width 63 height 19
select select "1109183"
click at [1004, 171] on select "952612 1109183" at bounding box center [1034, 180] width 63 height 19
click at [814, 308] on link "Statement of Accounts" at bounding box center [791, 307] width 105 height 11
